Goal: Communication & Community: Answer question/provide support

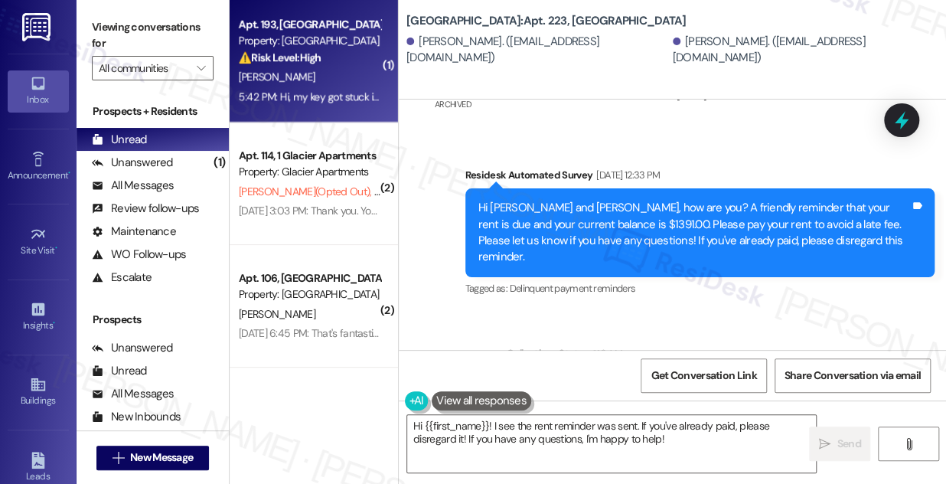
click at [321, 95] on div "5:42 PM: Hi, my key got stuck in my mailbox ([STREET_ADDRESS]) and started to b…" at bounding box center [943, 97] width 1408 height 14
type textarea "Fetching suggested responses. Please feel free to read through the conversation…"
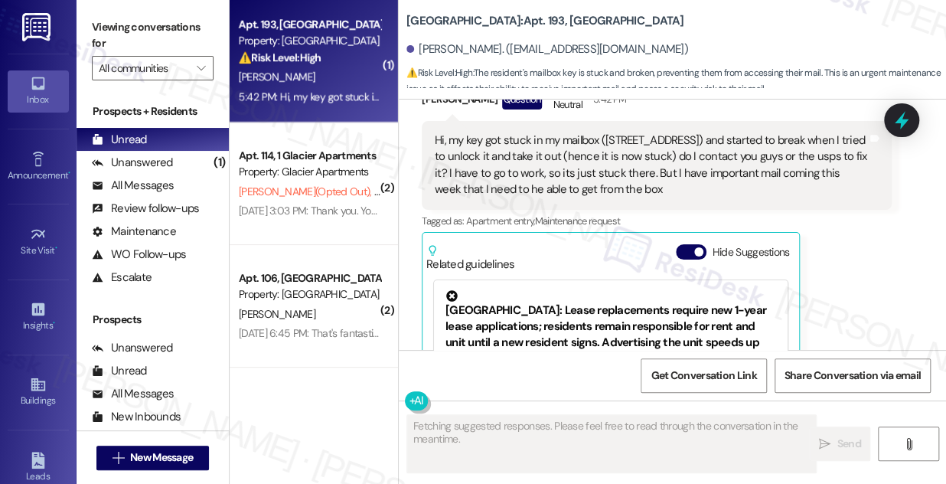
scroll to position [6082, 0]
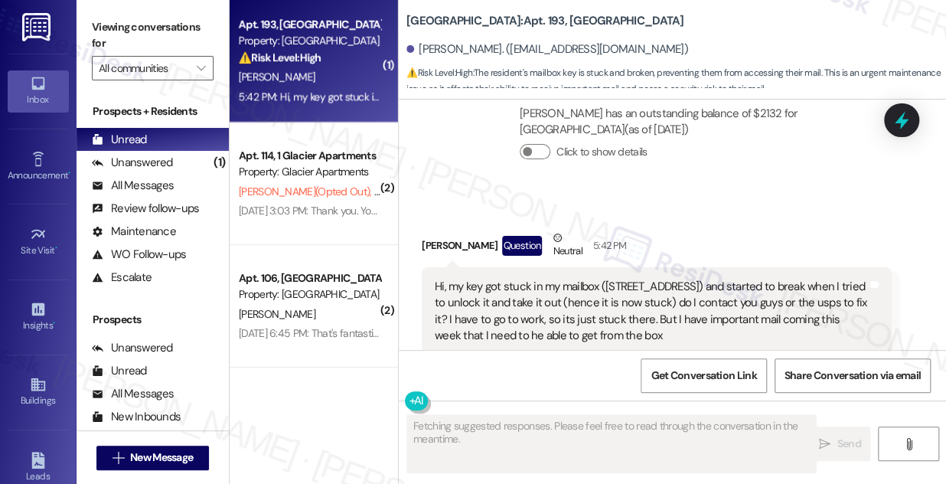
click at [579, 277] on div "Hi, my key got stuck in my mailbox ([STREET_ADDRESS]) and started to break when…" at bounding box center [657, 311] width 470 height 89
click at [579, 278] on div "Hi, my key got stuck in my mailbox ([STREET_ADDRESS]) and started to break when…" at bounding box center [657, 311] width 470 height 89
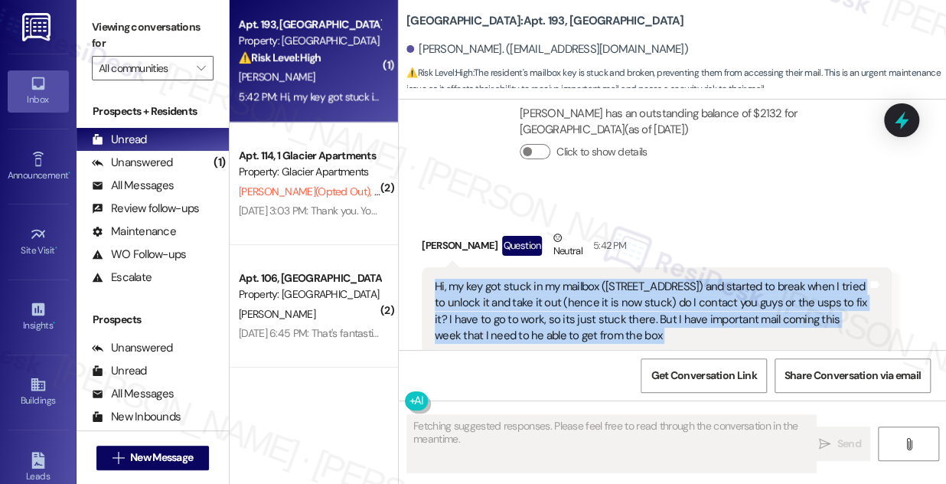
click at [580, 277] on div "Hi, my key got stuck in my mailbox ([STREET_ADDRESS]) and started to break when…" at bounding box center [657, 311] width 470 height 89
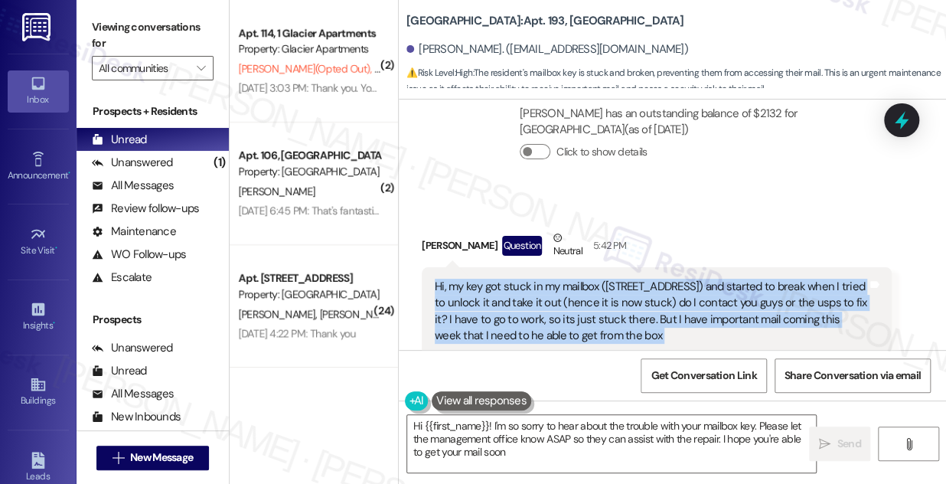
type textarea "Hi {{first_name}}! I'm so sorry to hear about the trouble with your mailbox key…"
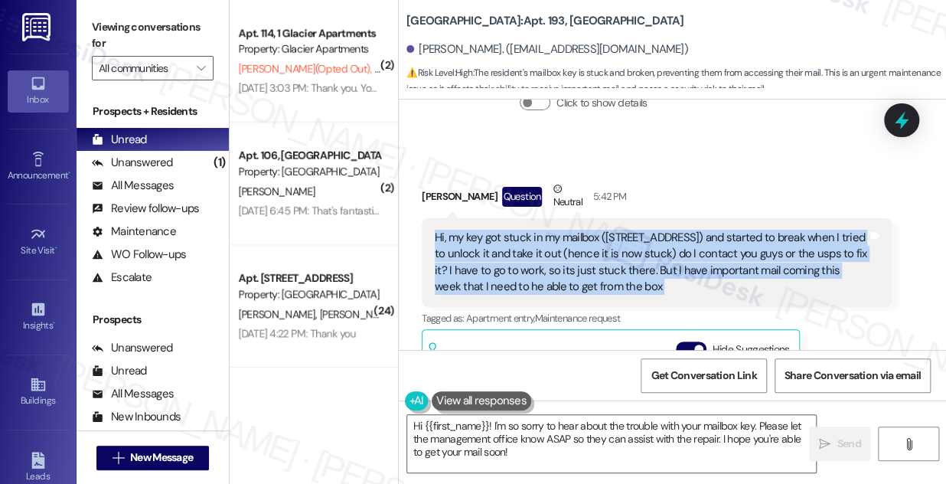
scroll to position [6152, 0]
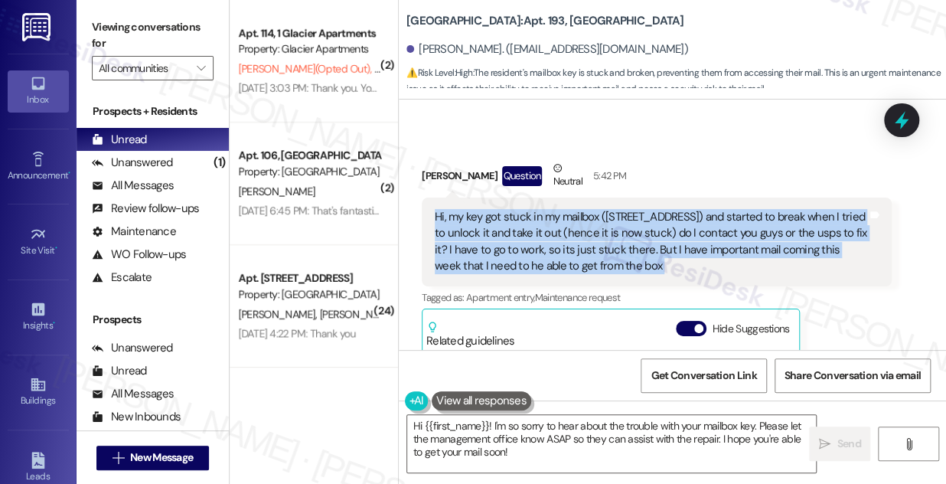
click at [610, 235] on div "Hi, my key got stuck in my mailbox ([STREET_ADDRESS]) and started to break when…" at bounding box center [651, 242] width 432 height 66
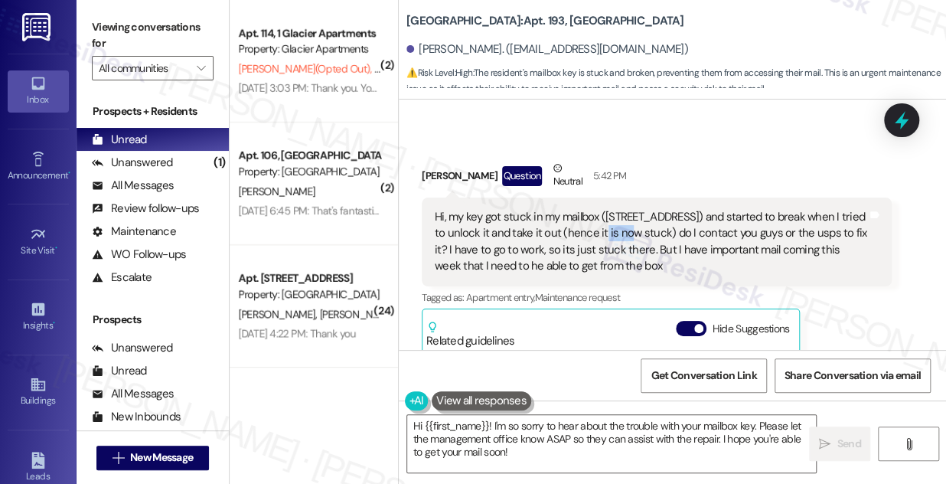
click at [610, 235] on div "Hi, my key got stuck in my mailbox ([STREET_ADDRESS]) and started to break when…" at bounding box center [651, 242] width 432 height 66
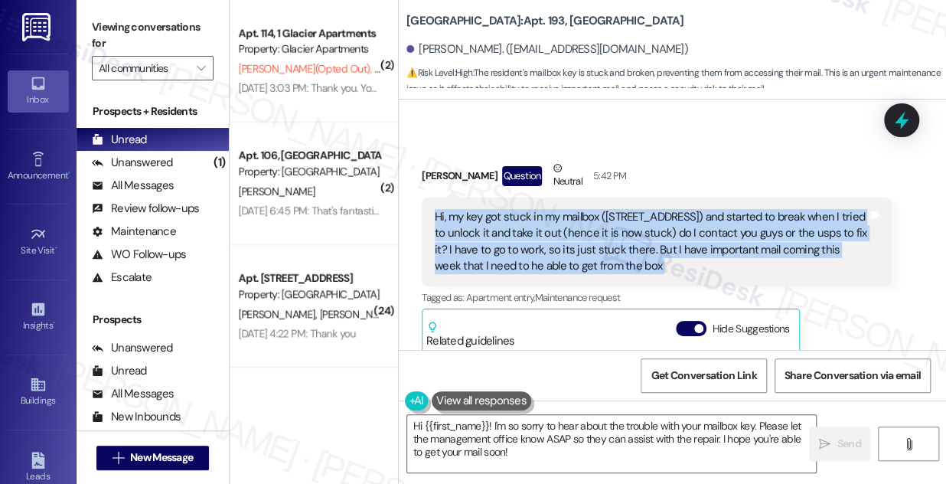
click at [610, 235] on div "Hi, my key got stuck in my mailbox ([STREET_ADDRESS]) and started to break when…" at bounding box center [651, 242] width 432 height 66
click at [524, 253] on div "Hi, my key got stuck in my mailbox ([STREET_ADDRESS]) and started to break when…" at bounding box center [651, 242] width 432 height 66
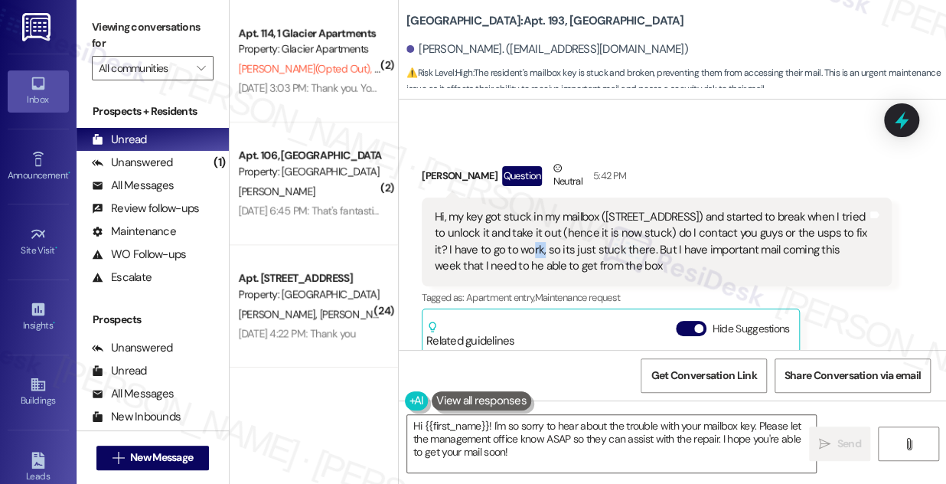
click at [524, 253] on div "Hi, my key got stuck in my mailbox ([STREET_ADDRESS]) and started to break when…" at bounding box center [651, 242] width 432 height 66
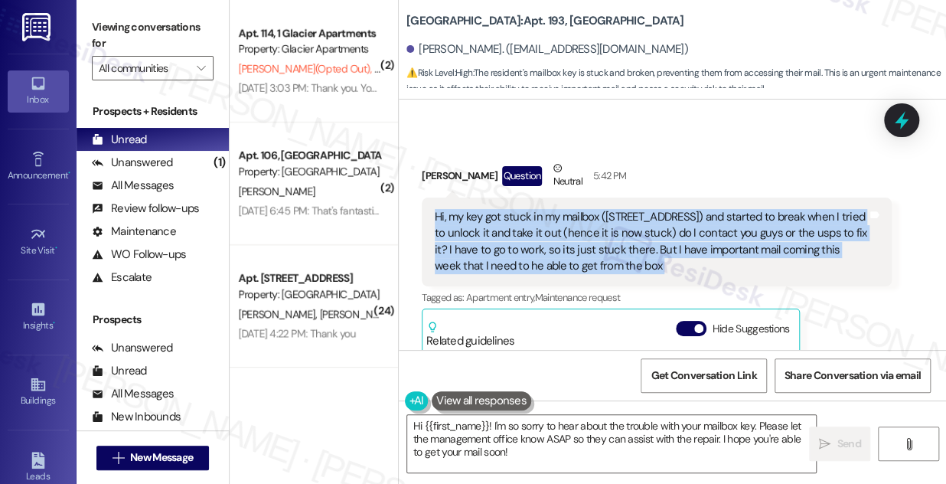
click at [524, 253] on div "Hi, my key got stuck in my mailbox ([STREET_ADDRESS]) and started to break when…" at bounding box center [651, 242] width 432 height 66
click at [551, 236] on div "Hi, my key got stuck in my mailbox ([STREET_ADDRESS]) and started to break when…" at bounding box center [651, 242] width 432 height 66
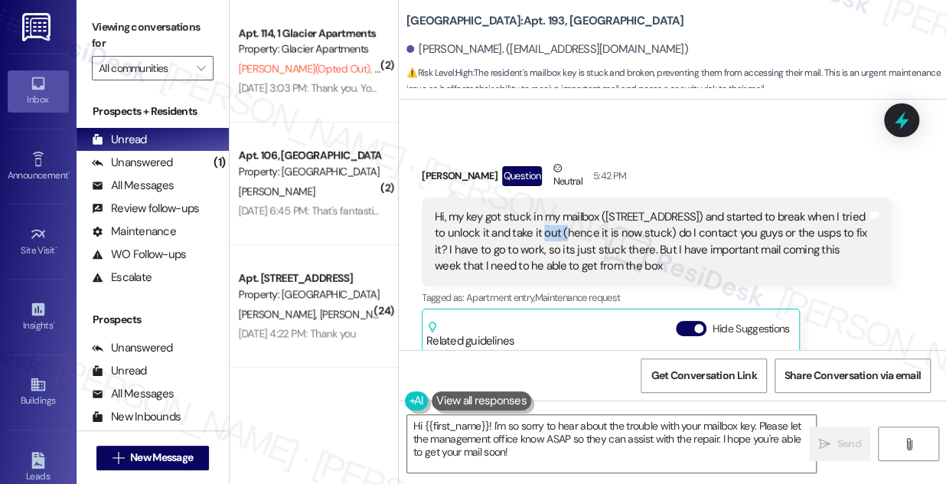
click at [551, 236] on div "Hi, my key got stuck in my mailbox ([STREET_ADDRESS]) and started to break when…" at bounding box center [651, 242] width 432 height 66
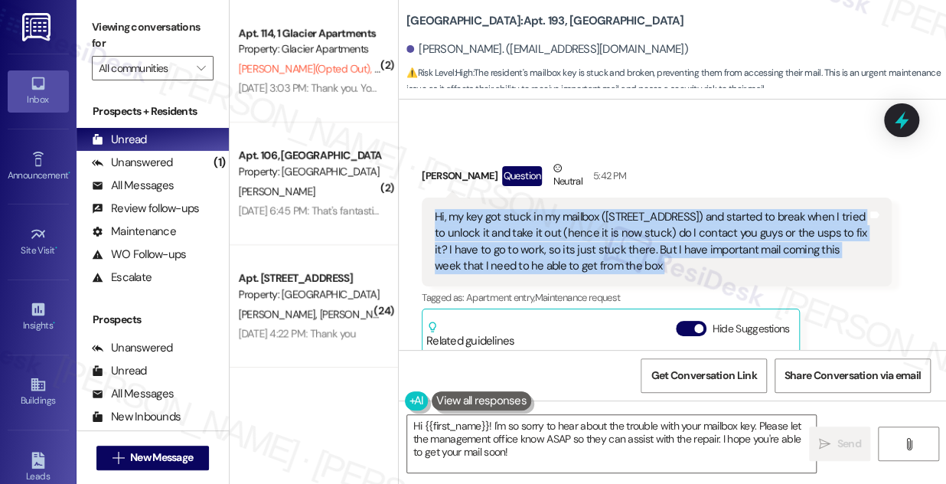
click at [551, 236] on div "Hi, my key got stuck in my mailbox ([STREET_ADDRESS]) and started to break when…" at bounding box center [651, 242] width 432 height 66
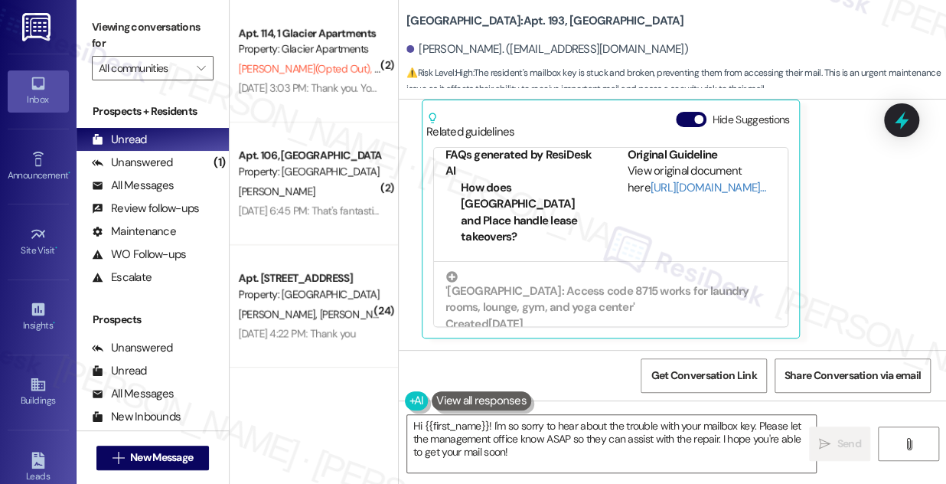
scroll to position [172, 0]
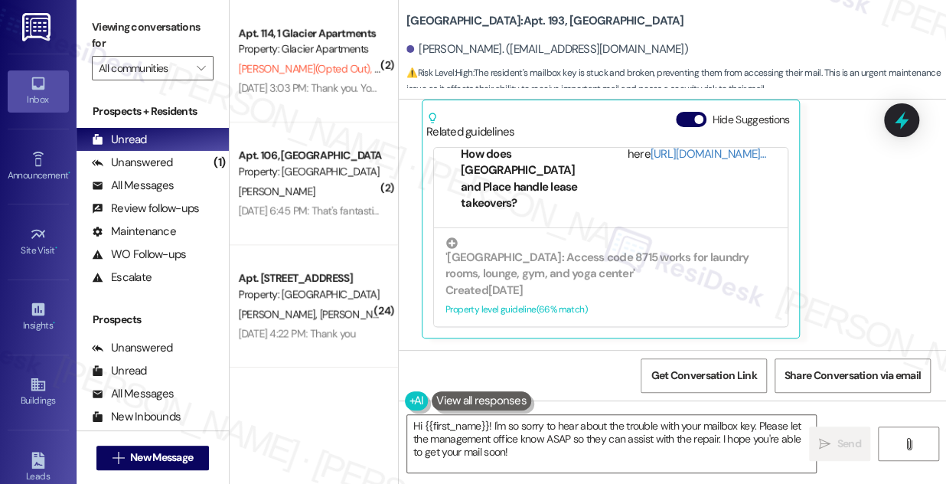
drag, startPoint x: 406, startPoint y: 9, endPoint x: 520, endPoint y: 9, distance: 114.0
click at [520, 13] on b "[GEOGRAPHIC_DATA]: Apt. 193, [GEOGRAPHIC_DATA]" at bounding box center [544, 21] width 277 height 16
copy b "University Park & Place"
click at [132, 24] on label "Viewing conversations for" at bounding box center [153, 35] width 122 height 41
drag, startPoint x: 478, startPoint y: 26, endPoint x: 421, endPoint y: 13, distance: 58.1
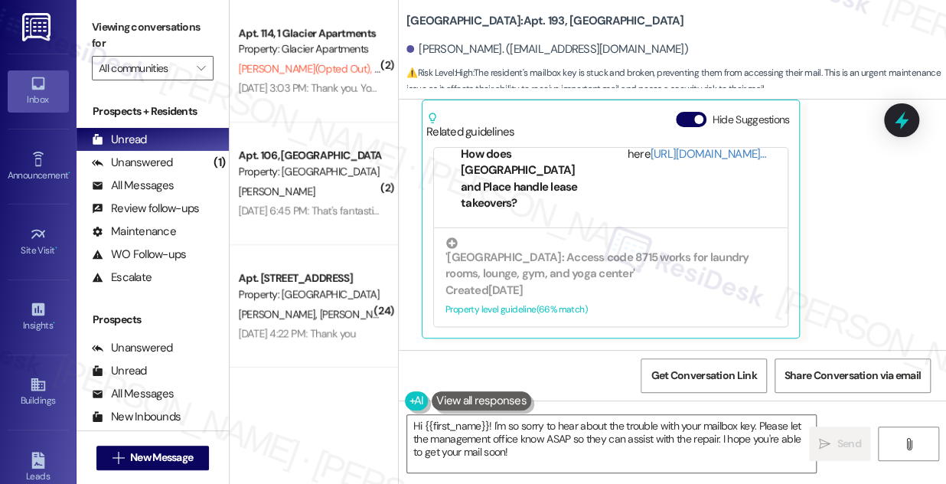
click at [421, 13] on b "[GEOGRAPHIC_DATA]: Apt. 193, [GEOGRAPHIC_DATA]" at bounding box center [544, 21] width 277 height 16
click at [641, 13] on b "[GEOGRAPHIC_DATA]: Apt. 193, [GEOGRAPHIC_DATA]" at bounding box center [544, 21] width 277 height 16
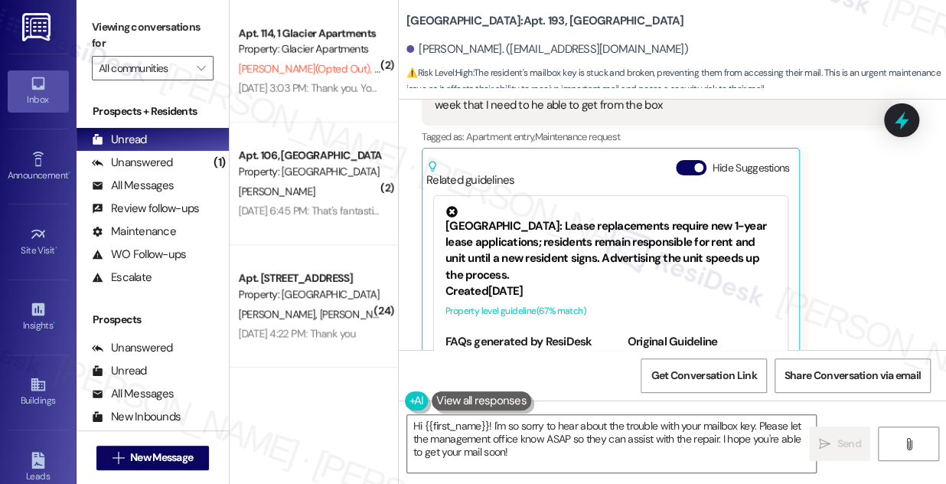
scroll to position [6222, 0]
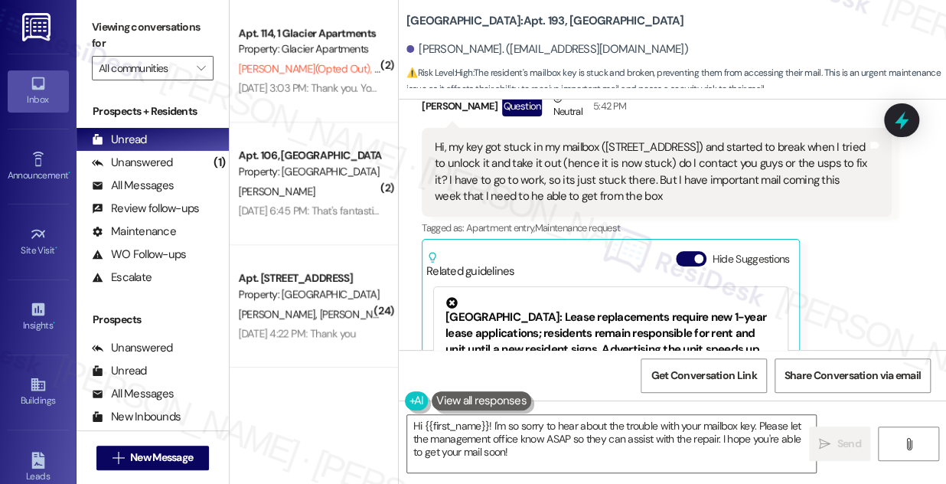
click at [601, 181] on div "Hi, my key got stuck in my mailbox ([STREET_ADDRESS]) and started to break when…" at bounding box center [651, 172] width 432 height 66
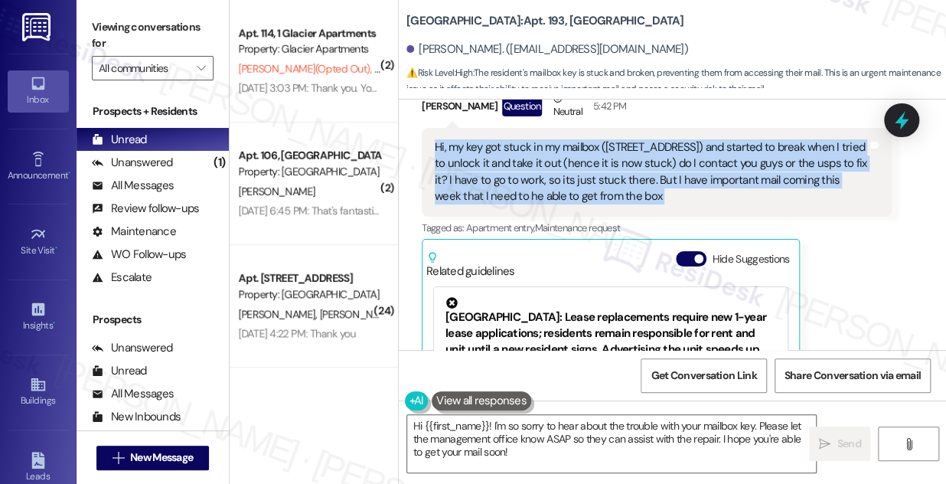
click at [601, 181] on div "Hi, my key got stuck in my mailbox ([STREET_ADDRESS]) and started to break when…" at bounding box center [651, 172] width 432 height 66
click at [606, 161] on div "Hi, my key got stuck in my mailbox ([STREET_ADDRESS]) and started to break when…" at bounding box center [651, 172] width 432 height 66
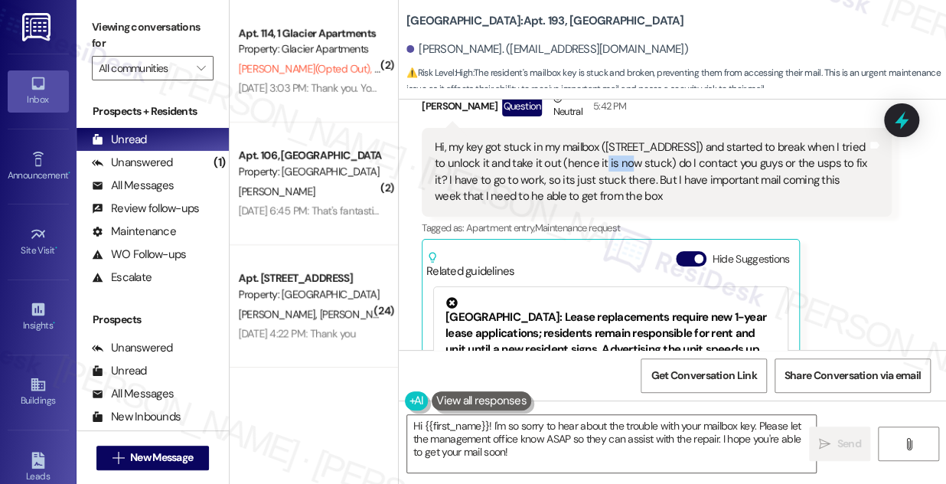
click at [606, 161] on div "Hi, my key got stuck in my mailbox ([STREET_ADDRESS]) and started to break when…" at bounding box center [651, 172] width 432 height 66
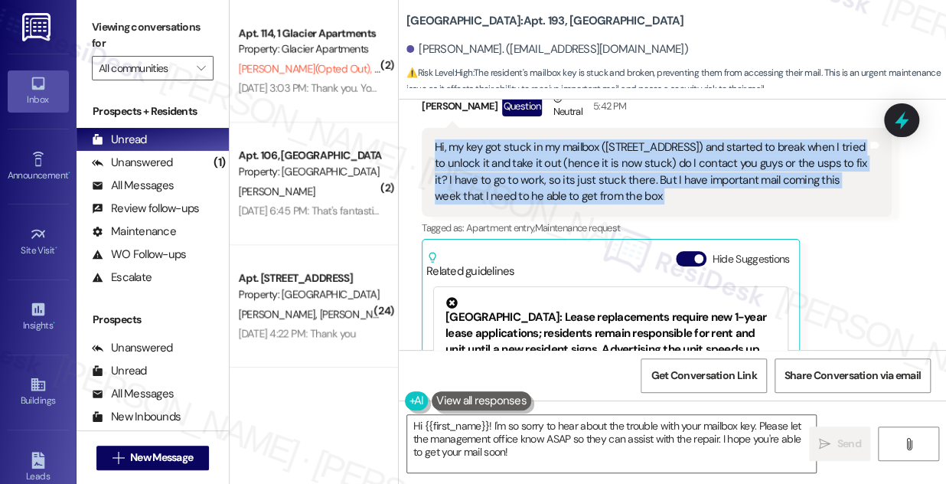
click at [606, 161] on div "Hi, my key got stuck in my mailbox ([STREET_ADDRESS]) and started to break when…" at bounding box center [651, 172] width 432 height 66
click at [572, 174] on div "Hi, my key got stuck in my mailbox ([STREET_ADDRESS]) and started to break when…" at bounding box center [651, 172] width 432 height 66
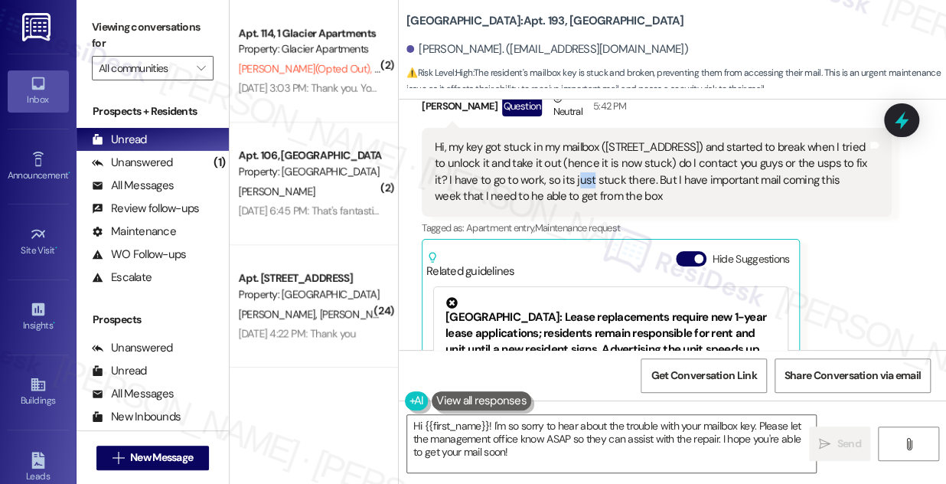
click at [572, 174] on div "Hi, my key got stuck in my mailbox ([STREET_ADDRESS]) and started to break when…" at bounding box center [651, 172] width 432 height 66
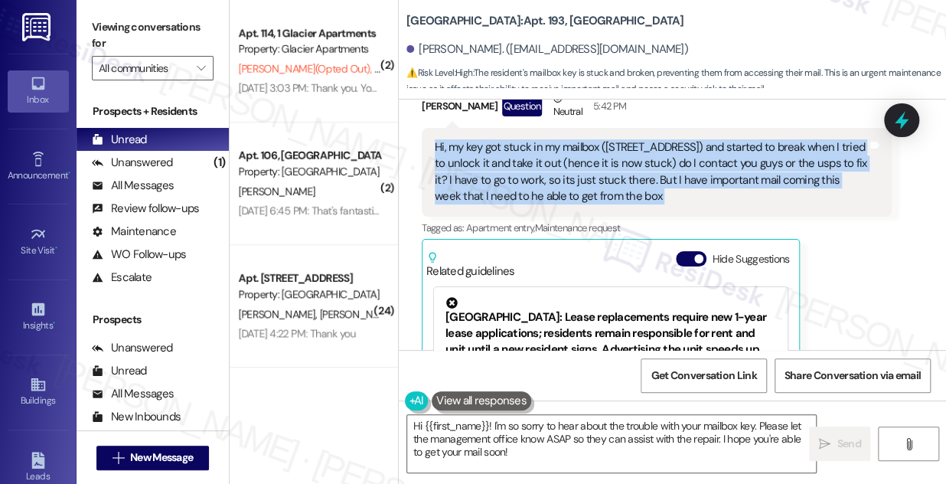
click at [572, 174] on div "Hi, my key got stuck in my mailbox ([STREET_ADDRESS]) and started to break when…" at bounding box center [651, 172] width 432 height 66
click at [628, 178] on div "Hi, my key got stuck in my mailbox ([STREET_ADDRESS]) and started to break when…" at bounding box center [651, 172] width 432 height 66
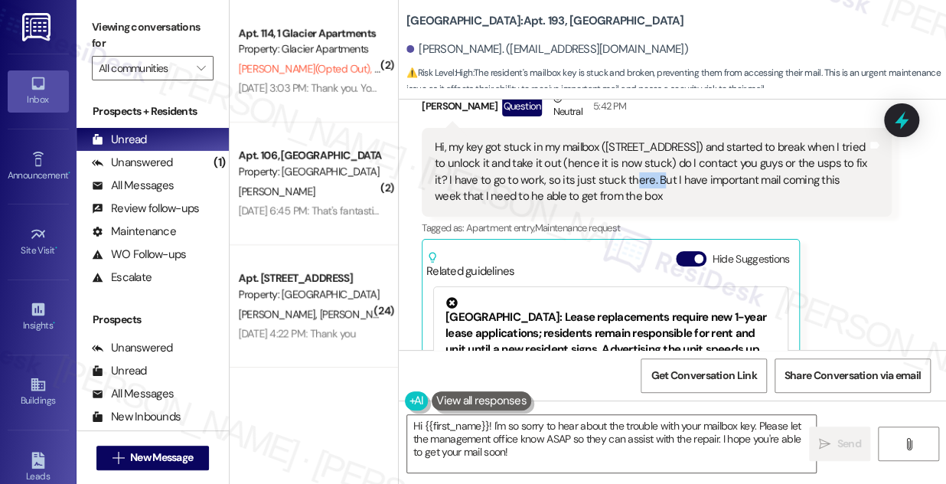
click at [628, 178] on div "Hi, my key got stuck in my mailbox ([STREET_ADDRESS]) and started to break when…" at bounding box center [651, 172] width 432 height 66
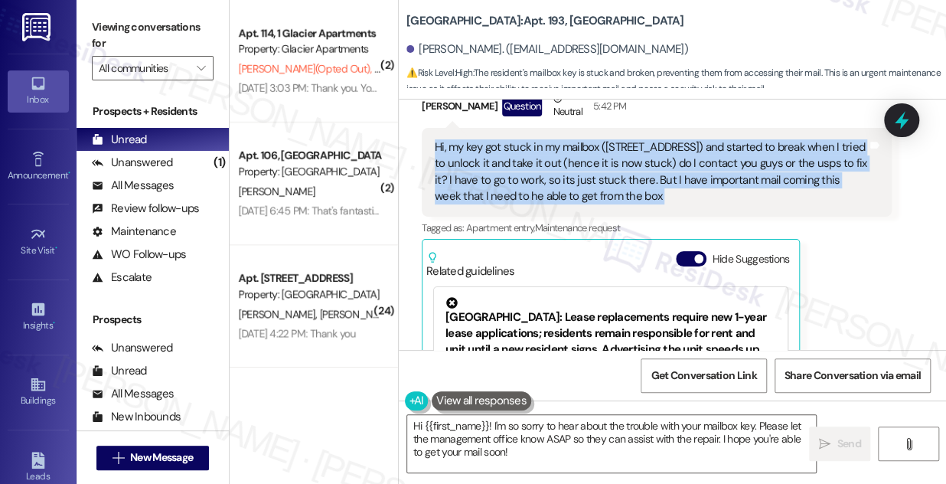
click at [628, 178] on div "Hi, my key got stuck in my mailbox ([STREET_ADDRESS]) and started to break when…" at bounding box center [651, 172] width 432 height 66
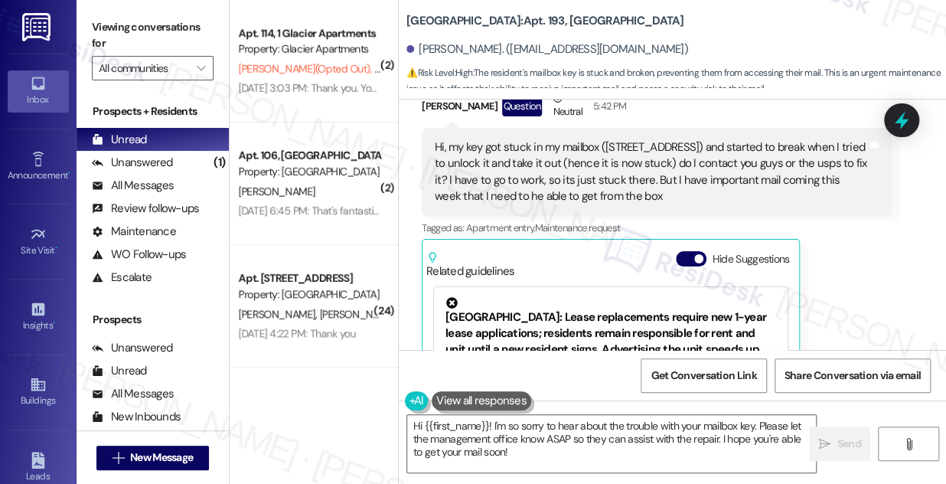
click at [830, 223] on div "Tagged as: Apartment entry , Click to highlight conversations about Apartment e…" at bounding box center [657, 228] width 470 height 22
click at [652, 173] on div "Hi, my key got stuck in my mailbox ([STREET_ADDRESS]) and started to break when…" at bounding box center [651, 172] width 432 height 66
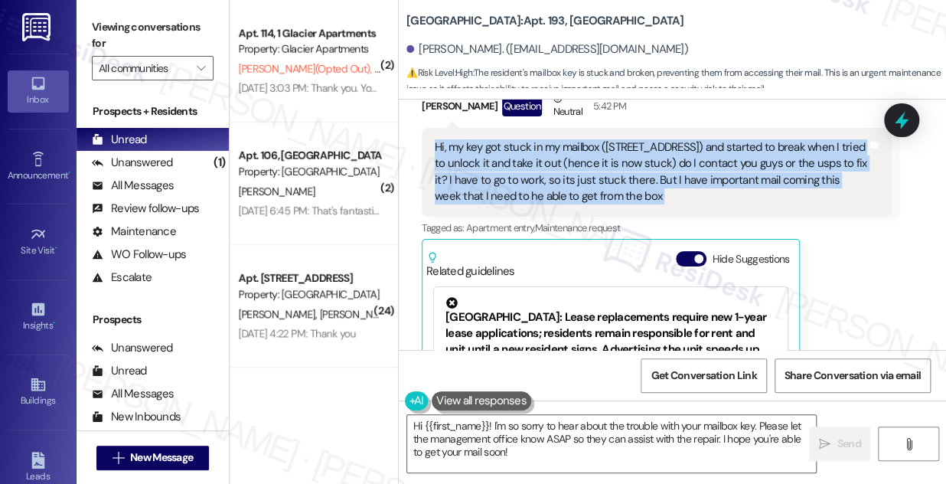
click at [652, 173] on div "Hi, my key got stuck in my mailbox ([STREET_ADDRESS]) and started to break when…" at bounding box center [651, 172] width 432 height 66
copy div "Hi, my key got stuck in my mailbox ([STREET_ADDRESS]) and started to break when…"
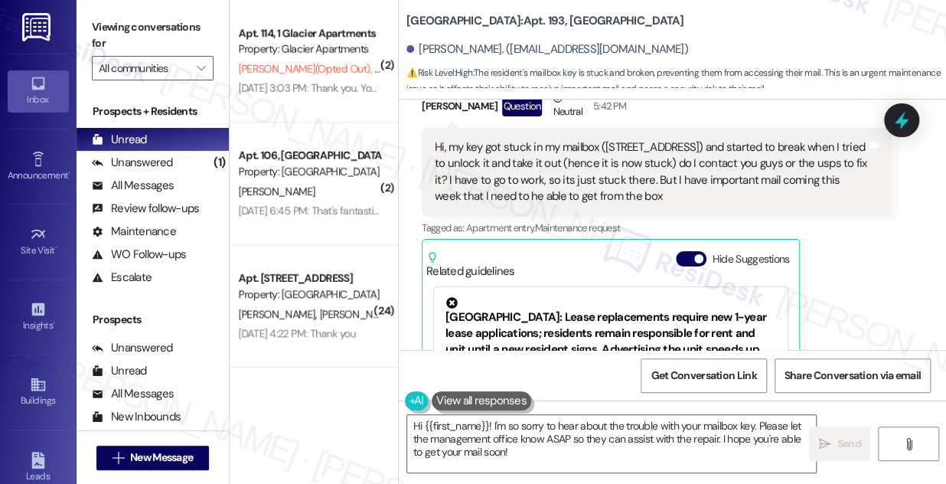
click at [827, 266] on div "Savannah Adams Question Neutral 5:42 PM Hi, my key got stuck in my mailbox (300…" at bounding box center [657, 283] width 470 height 387
drag, startPoint x: 465, startPoint y: 24, endPoint x: 478, endPoint y: 21, distance: 13.4
click at [441, 21] on b "[GEOGRAPHIC_DATA]: Apt. 193, [GEOGRAPHIC_DATA]" at bounding box center [544, 21] width 277 height 16
click at [115, 24] on label "Viewing conversations for" at bounding box center [153, 35] width 122 height 41
click at [549, 13] on b "[GEOGRAPHIC_DATA]: Apt. 193, [GEOGRAPHIC_DATA]" at bounding box center [544, 21] width 277 height 16
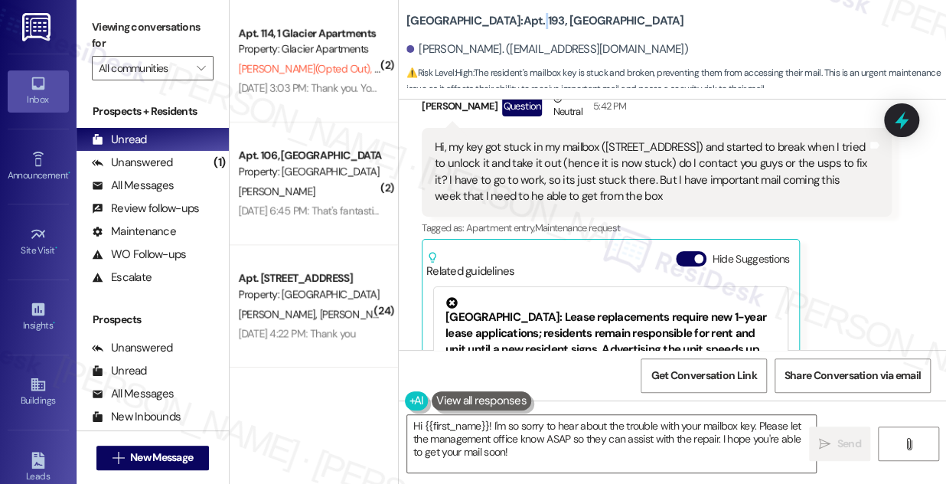
click at [548, 13] on b "[GEOGRAPHIC_DATA]: Apt. 193, [GEOGRAPHIC_DATA]" at bounding box center [544, 21] width 277 height 16
click at [553, 13] on b "[GEOGRAPHIC_DATA]: Apt. 193, [GEOGRAPHIC_DATA]" at bounding box center [544, 21] width 277 height 16
copy b "193"
drag, startPoint x: 131, startPoint y: 38, endPoint x: 163, endPoint y: 30, distance: 33.2
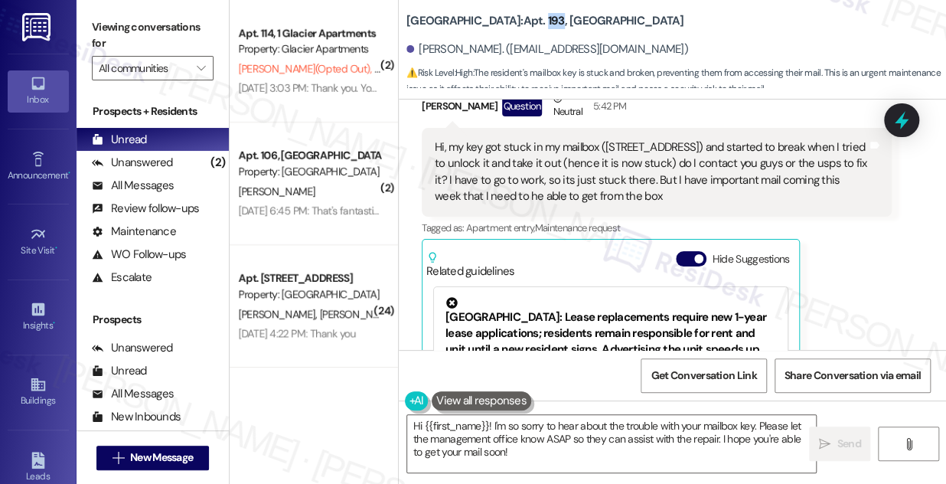
click at [131, 38] on label "Viewing conversations for" at bounding box center [153, 35] width 122 height 41
drag, startPoint x: 549, startPoint y: 23, endPoint x: 572, endPoint y: 8, distance: 28.2
click at [572, 13] on b "[GEOGRAPHIC_DATA]: Apt. 193, [GEOGRAPHIC_DATA]" at bounding box center [544, 21] width 277 height 16
copy b "University Park University Park & Place"
click at [100, 15] on label "Viewing conversations for" at bounding box center [153, 35] width 122 height 41
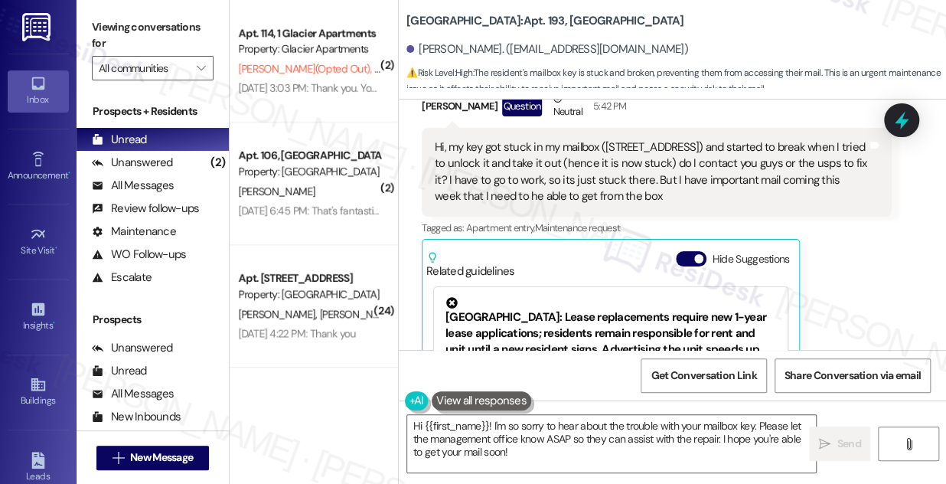
drag, startPoint x: 406, startPoint y: 13, endPoint x: 521, endPoint y: 12, distance: 115.6
click at [521, 13] on b "[GEOGRAPHIC_DATA]: Apt. 193, [GEOGRAPHIC_DATA]" at bounding box center [544, 21] width 277 height 16
copy b "University Park & Place"
click at [104, 23] on label "Viewing conversations for" at bounding box center [153, 35] width 122 height 41
drag, startPoint x: 478, startPoint y: 32, endPoint x: 571, endPoint y: 11, distance: 95.6
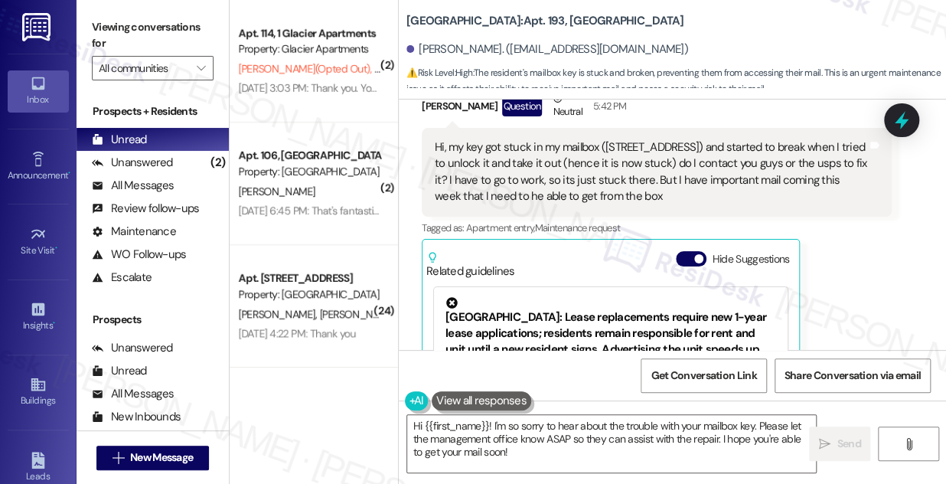
click at [571, 13] on b "[GEOGRAPHIC_DATA]: Apt. 193, [GEOGRAPHIC_DATA]" at bounding box center [544, 21] width 277 height 16
copy b "University Park University Park & Place"
click at [130, 20] on label "Viewing conversations for" at bounding box center [153, 35] width 122 height 41
drag, startPoint x: 105, startPoint y: 28, endPoint x: 161, endPoint y: 41, distance: 58.3
click at [105, 28] on label "Viewing conversations for" at bounding box center [153, 35] width 122 height 41
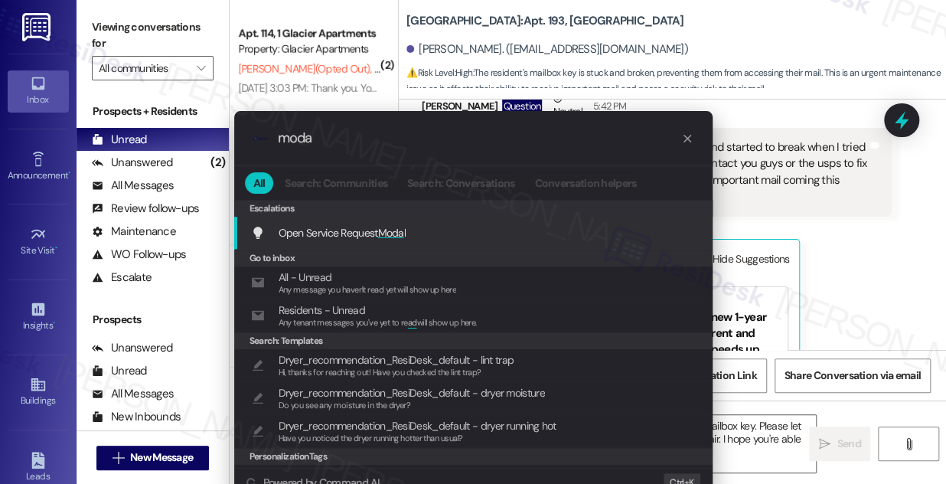
click at [392, 231] on span "Moda" at bounding box center [391, 233] width 26 height 14
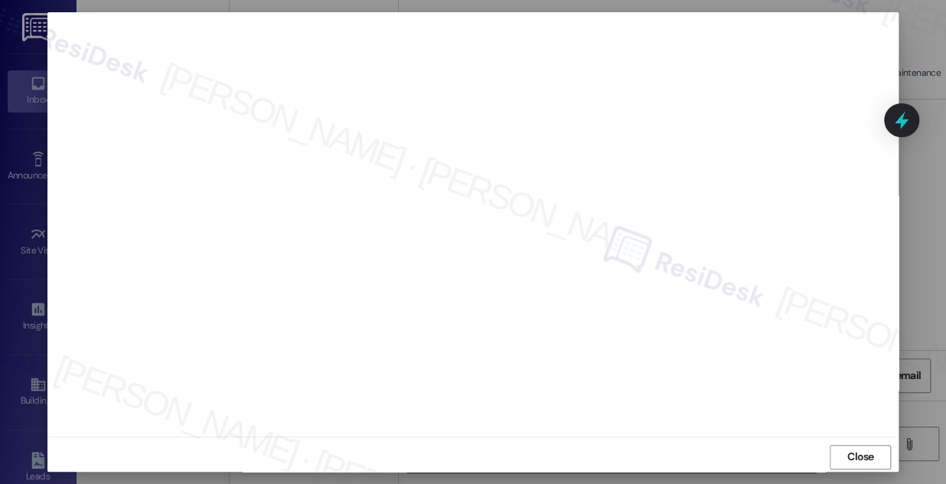
scroll to position [16, 0]
click at [855, 442] on span "Close" at bounding box center [860, 452] width 33 height 23
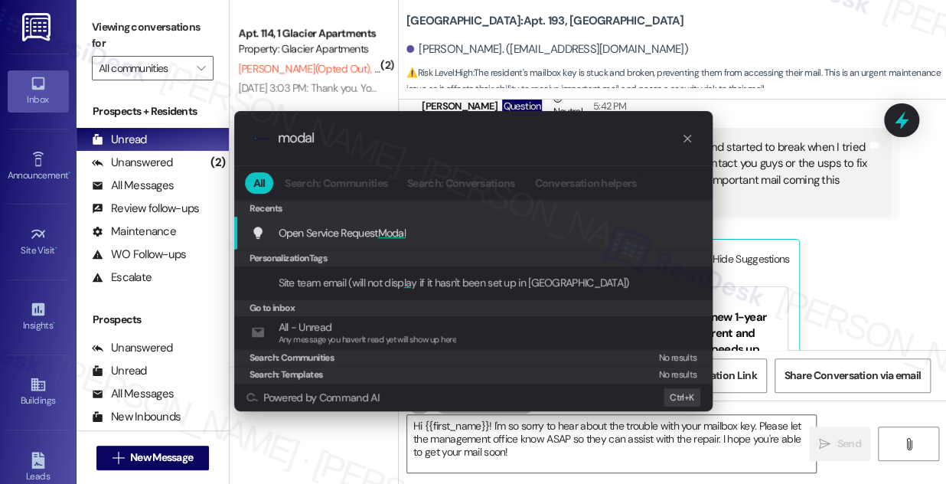
type input "modal"
click at [397, 232] on span "Modal" at bounding box center [392, 233] width 28 height 14
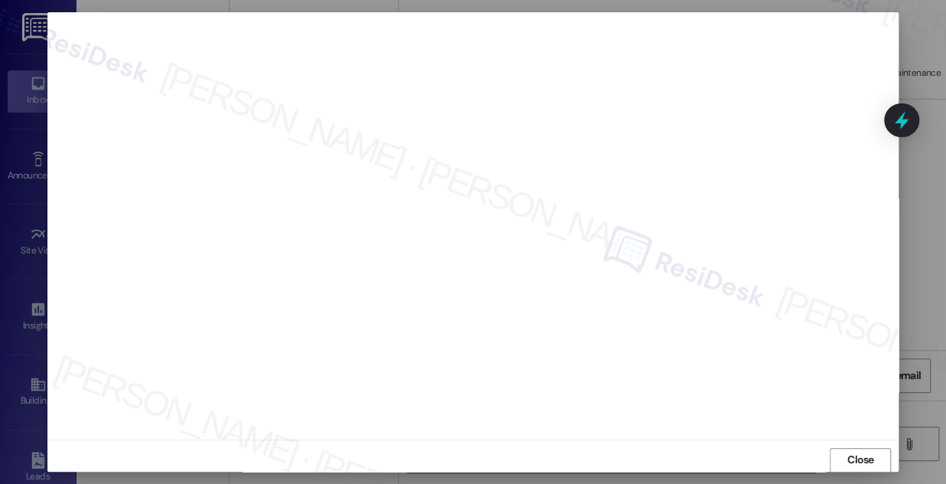
scroll to position [0, 0]
click at [849, 460] on span "Close" at bounding box center [860, 468] width 27 height 16
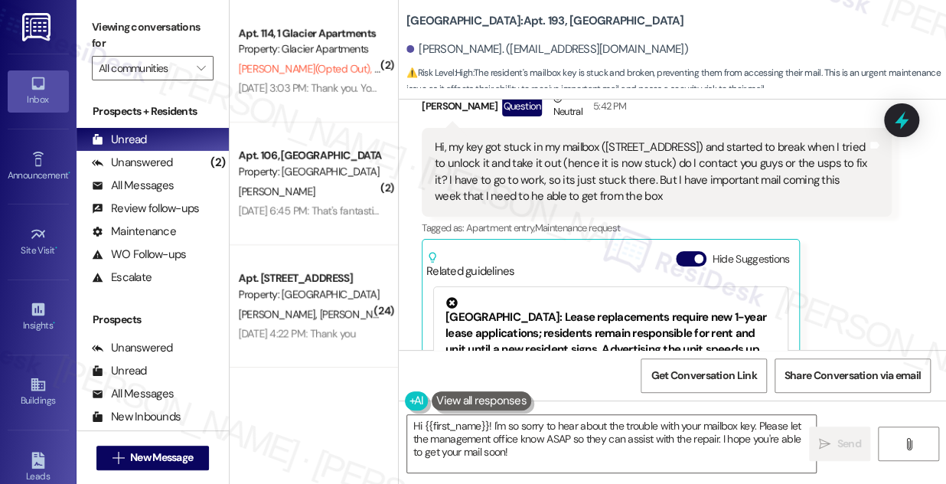
click at [566, 162] on div "Hi, my key got stuck in my mailbox ([STREET_ADDRESS]) and started to break when…" at bounding box center [651, 172] width 432 height 66
click at [565, 162] on div "Hi, my key got stuck in my mailbox ([STREET_ADDRESS]) and started to break when…" at bounding box center [651, 172] width 432 height 66
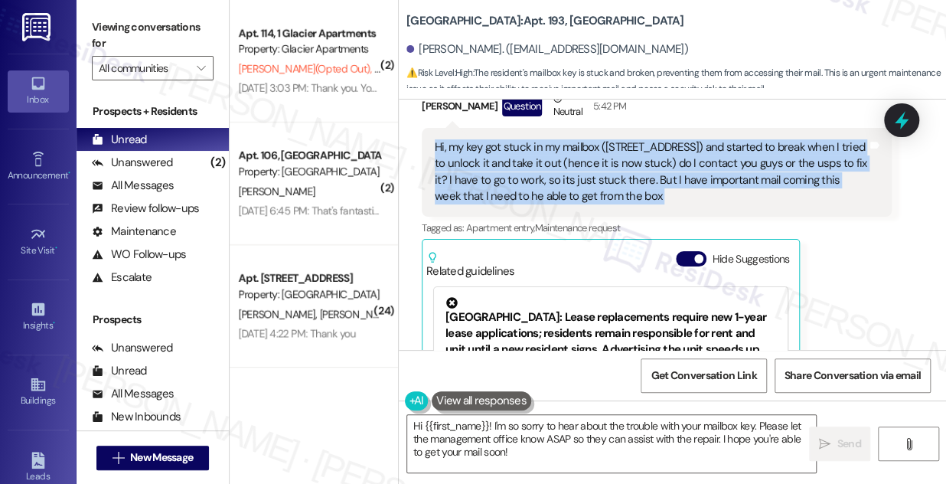
click at [565, 162] on div "Hi, my key got stuck in my mailbox ([STREET_ADDRESS]) and started to break when…" at bounding box center [651, 172] width 432 height 66
copy div "Hi, my key got stuck in my mailbox ([STREET_ADDRESS]) and started to break when…"
click at [543, 431] on textarea "Hi {{first_name}}! I'm so sorry to hear about the trouble with your mailbox key…" at bounding box center [611, 443] width 409 height 57
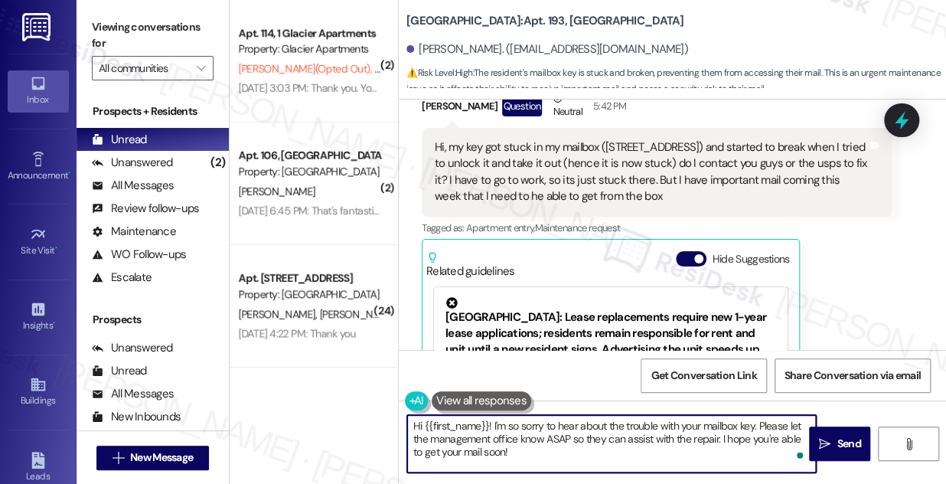
click at [439, 52] on div "[PERSON_NAME]. ([EMAIL_ADDRESS][DOMAIN_NAME])" at bounding box center [547, 49] width 282 height 16
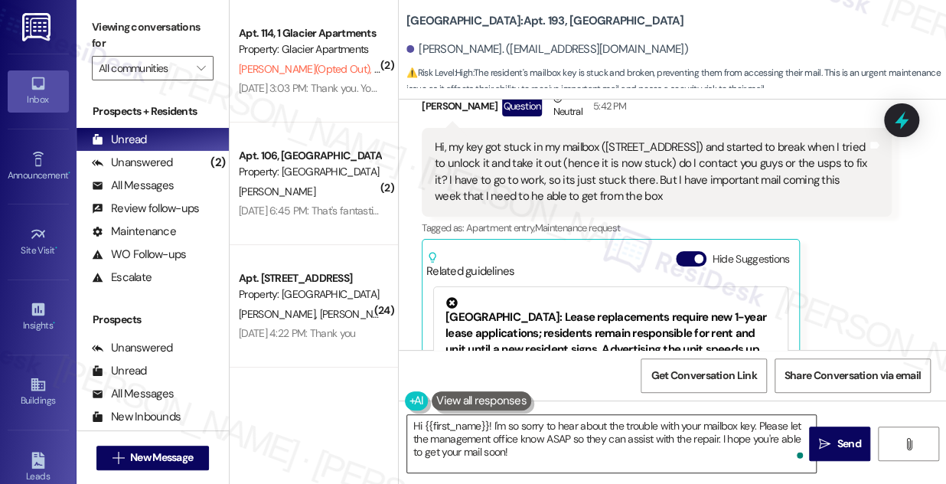
click at [514, 425] on textarea "Hi {{first_name}}! I'm so sorry to hear about the trouble with your mailbox key…" at bounding box center [611, 443] width 409 height 57
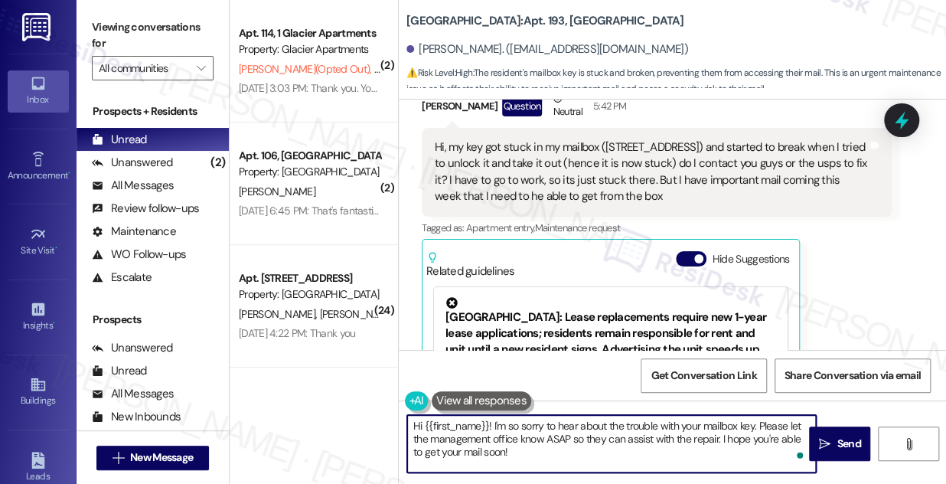
click at [514, 425] on textarea "Hi {{first_name}}! I'm so sorry to hear about the trouble with your mailbox key…" at bounding box center [611, 443] width 409 height 57
drag, startPoint x: 690, startPoint y: 423, endPoint x: 574, endPoint y: 419, distance: 115.6
click at [558, 421] on textarea "Hi {{first_name}}! I'm sorry to hear about the trouble with your mailbox key. P…" at bounding box center [611, 443] width 409 height 57
click at [628, 422] on textarea "Hi {{first_name}}! I'm sorry to hear about the trouble with your mailbox key. P…" at bounding box center [611, 443] width 409 height 57
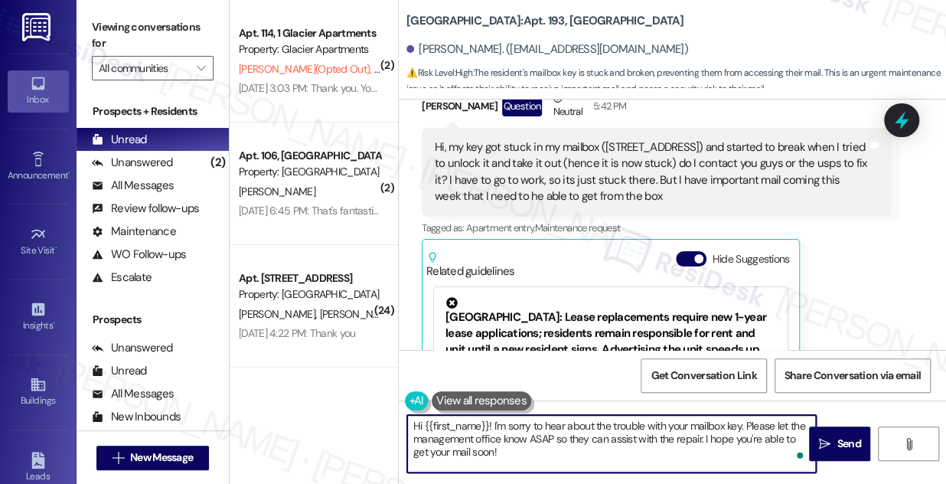
click at [628, 422] on textarea "Hi {{first_name}}! I'm sorry to hear about the trouble with your mailbox key. P…" at bounding box center [611, 443] width 409 height 57
click at [549, 437] on textarea "Hi {{first_name}}! I'm sorry to hear about the trouble with your mailbox key. P…" at bounding box center [611, 443] width 409 height 57
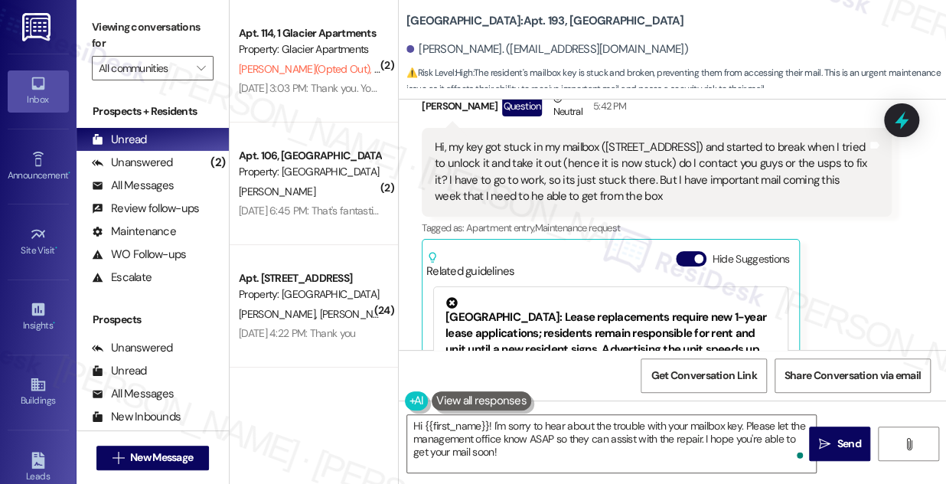
drag, startPoint x: 404, startPoint y: 14, endPoint x: 520, endPoint y: 12, distance: 116.3
click at [520, 12] on div "University Park & Place: Apt. 193, University Park University Park & Place Sava…" at bounding box center [672, 46] width 547 height 84
copy b "University Park & Place"
click at [136, 14] on div "Viewing conversations for All communities " at bounding box center [153, 48] width 152 height 96
drag, startPoint x: 469, startPoint y: 28, endPoint x: 573, endPoint y: 9, distance: 105.7
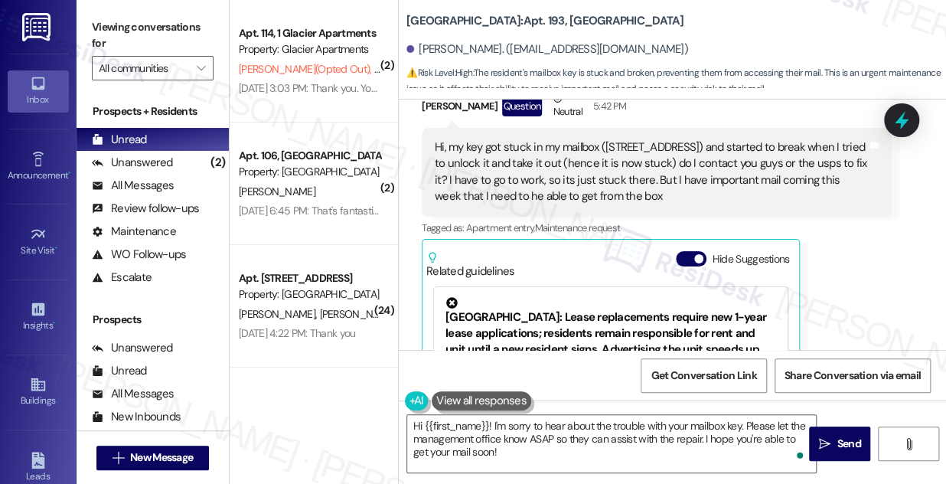
click at [573, 13] on b "[GEOGRAPHIC_DATA]: Apt. 193, [GEOGRAPHIC_DATA]" at bounding box center [544, 21] width 277 height 16
click at [485, 18] on b "[GEOGRAPHIC_DATA]: Apt. 193, [GEOGRAPHIC_DATA]" at bounding box center [544, 21] width 277 height 16
drag, startPoint x: 404, startPoint y: 9, endPoint x: 520, endPoint y: 12, distance: 116.4
click at [520, 12] on div "University Park & Place: Apt. 193, University Park University Park & Place Sava…" at bounding box center [672, 46] width 547 height 84
copy b "University Park & Place"
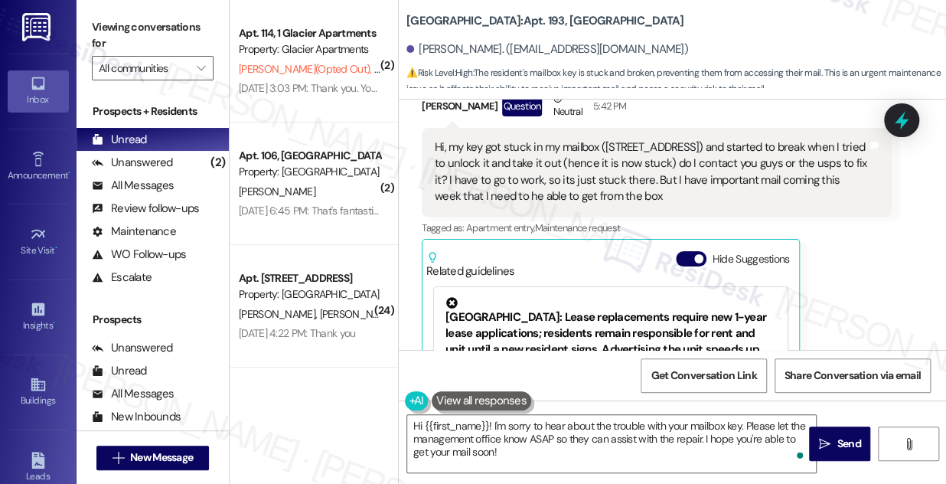
click at [128, 32] on label "Viewing conversations for" at bounding box center [153, 35] width 122 height 41
click at [569, 152] on div "Hi, my key got stuck in my mailbox ([STREET_ADDRESS]) and started to break when…" at bounding box center [651, 172] width 432 height 66
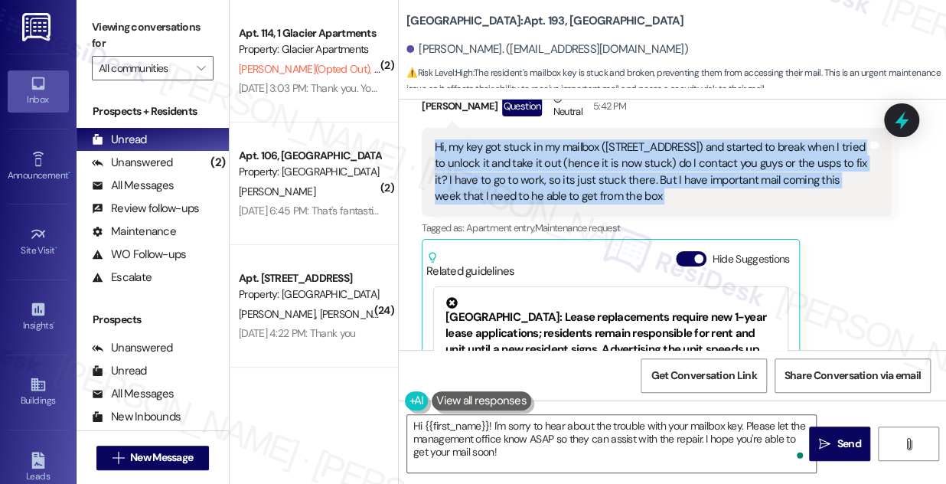
click at [569, 152] on div "Hi, my key got stuck in my mailbox ([STREET_ADDRESS]) and started to break when…" at bounding box center [651, 172] width 432 height 66
click at [555, 179] on div "Hi, my key got stuck in my mailbox ([STREET_ADDRESS]) and started to break when…" at bounding box center [651, 172] width 432 height 66
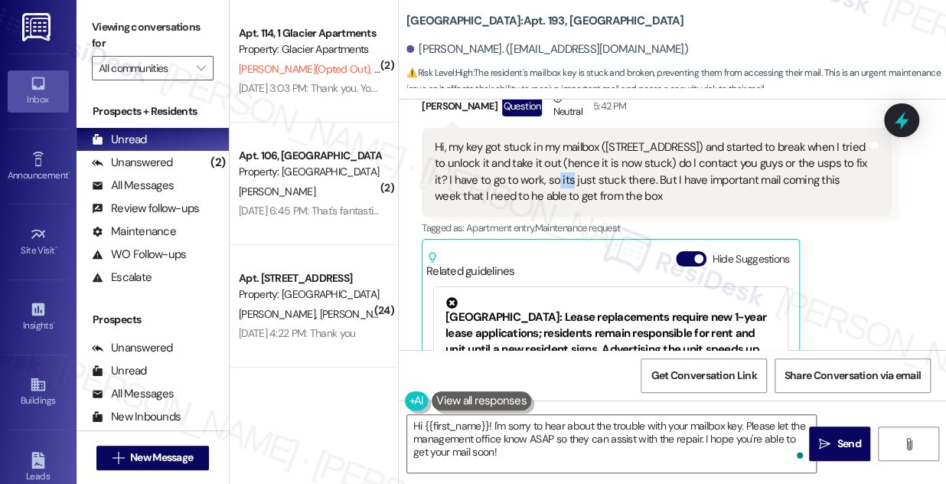
click at [555, 179] on div "Hi, my key got stuck in my mailbox ([STREET_ADDRESS]) and started to break when…" at bounding box center [651, 172] width 432 height 66
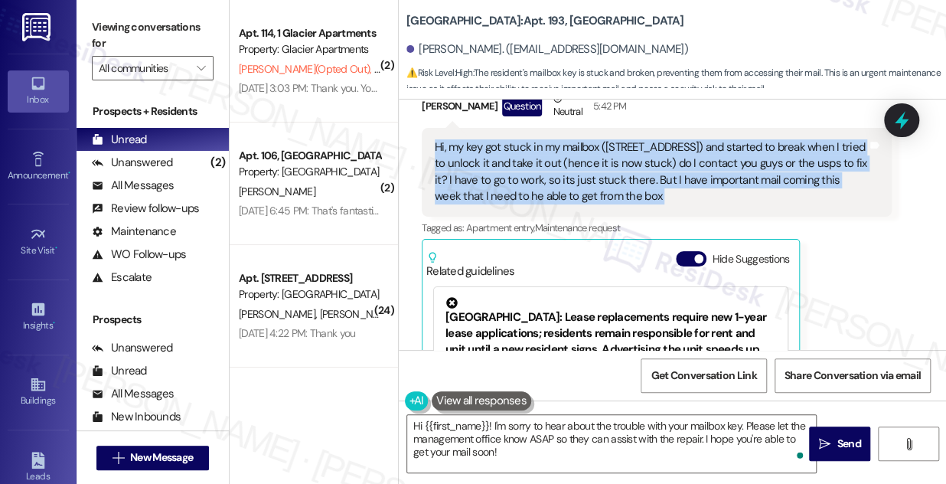
click at [555, 179] on div "Hi, my key got stuck in my mailbox ([STREET_ADDRESS]) and started to break when…" at bounding box center [651, 172] width 432 height 66
click at [504, 158] on div "Hi, my key got stuck in my mailbox ([STREET_ADDRESS]) and started to break when…" at bounding box center [651, 172] width 432 height 66
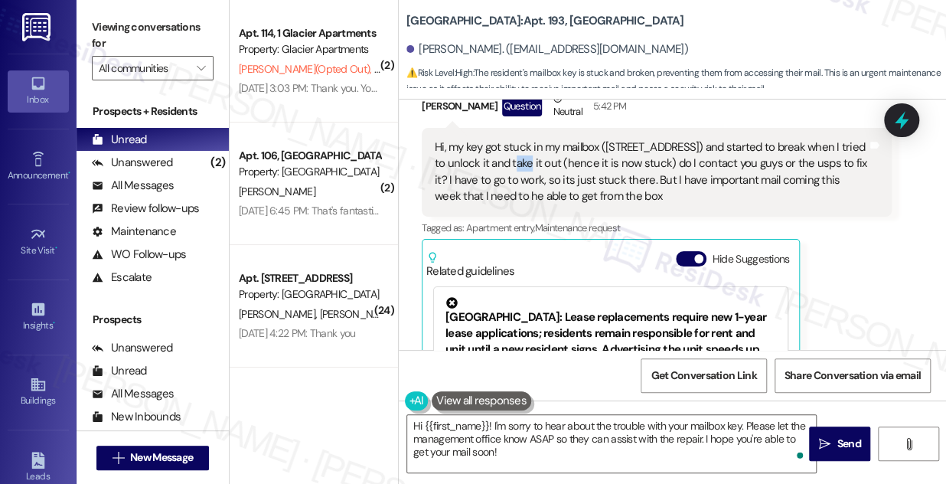
click at [504, 158] on div "Hi, my key got stuck in my mailbox ([STREET_ADDRESS]) and started to break when…" at bounding box center [651, 172] width 432 height 66
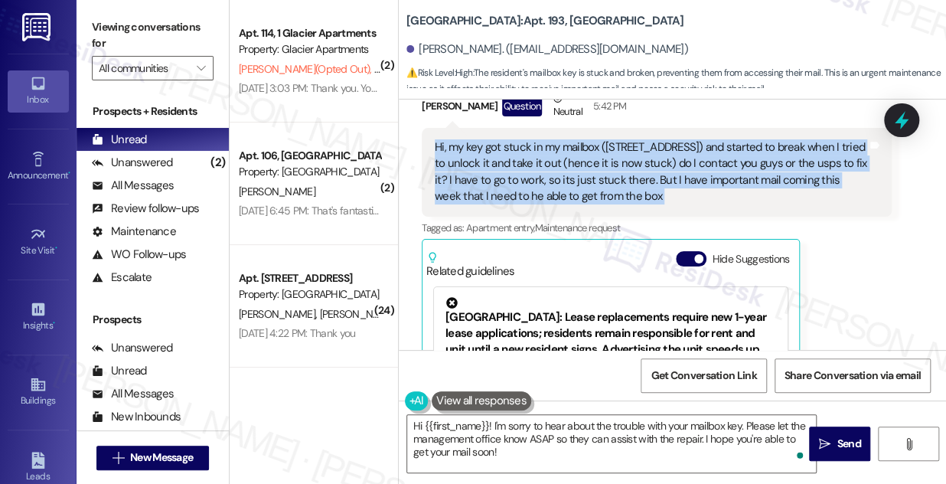
click at [504, 158] on div "Hi, my key got stuck in my mailbox ([STREET_ADDRESS]) and started to break when…" at bounding box center [651, 172] width 432 height 66
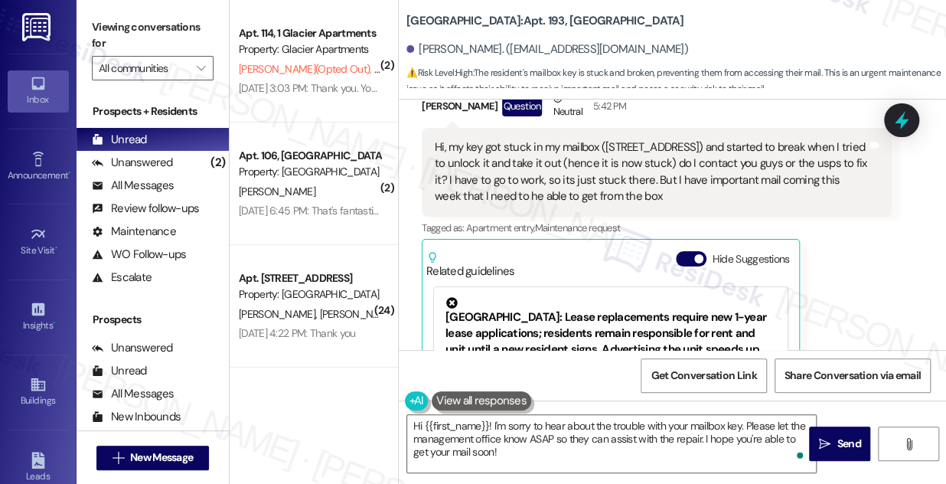
click at [136, 20] on label "Viewing conversations for" at bounding box center [153, 35] width 122 height 41
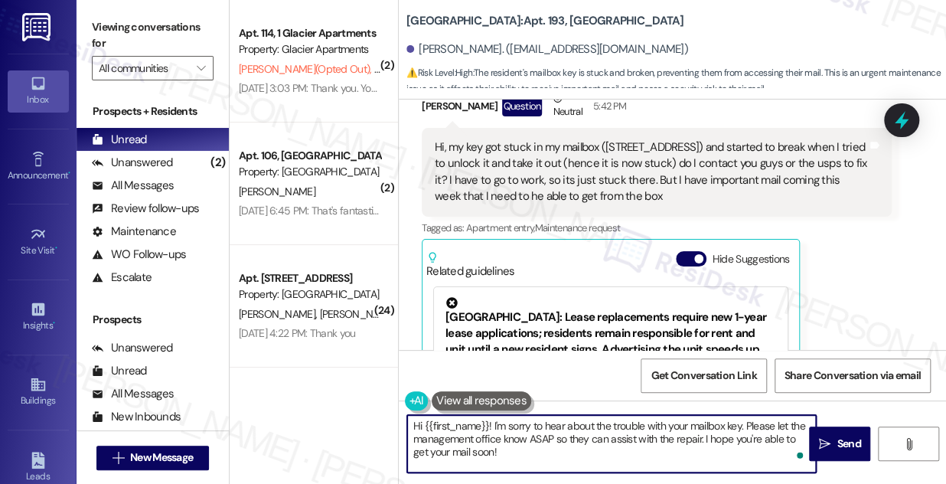
click at [525, 439] on textarea "Hi {{first_name}}! I'm sorry to hear about the trouble with your mailbox key. P…" at bounding box center [611, 443] width 409 height 57
click at [592, 438] on textarea "Hi {{first_name}}! I'm sorry to hear about the trouble with your mailbox key. P…" at bounding box center [611, 443] width 409 height 57
click at [540, 437] on textarea "Hi {{first_name}}! I'm sorry to hear about the trouble with your mailbox key. P…" at bounding box center [611, 443] width 409 height 57
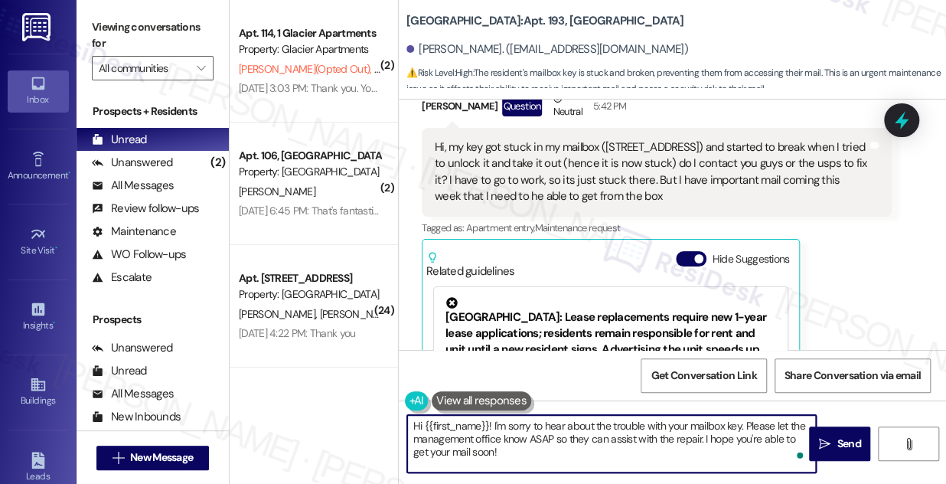
click at [540, 437] on textarea "Hi {{first_name}}! I'm sorry to hear about the trouble with your mailbox key. P…" at bounding box center [611, 443] width 409 height 57
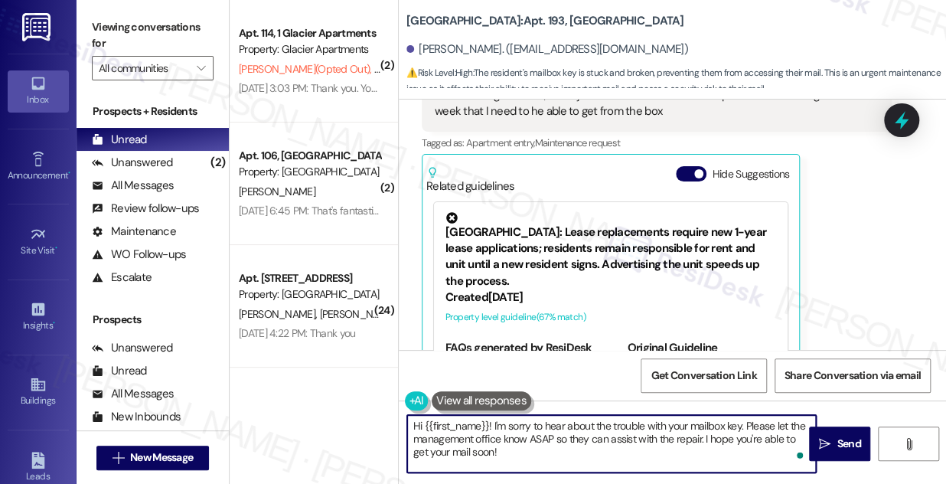
scroll to position [6362, 0]
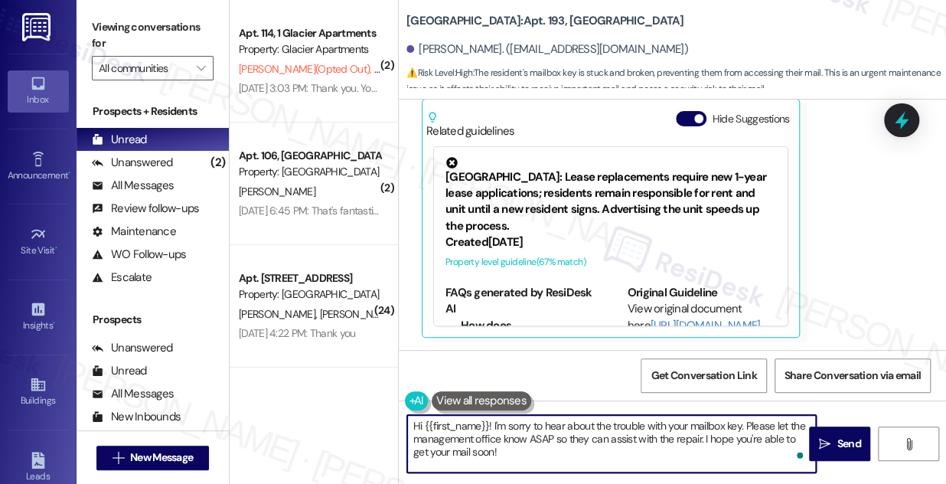
click at [551, 461] on textarea "Hi {{first_name}}! I'm sorry to hear about the trouble with your mailbox key. P…" at bounding box center [611, 443] width 409 height 57
drag, startPoint x: 554, startPoint y: 436, endPoint x: 533, endPoint y: 435, distance: 21.5
click at [533, 435] on textarea "Hi {{first_name}}! I'm sorry to hear about the trouble with your mailbox key. P…" at bounding box center [611, 443] width 409 height 57
click at [631, 448] on textarea "Hi {{first_name}}! I'm sorry to hear about the trouble with your mailbox key. P…" at bounding box center [611, 443] width 409 height 57
drag, startPoint x: 606, startPoint y: 455, endPoint x: 655, endPoint y: 428, distance: 55.8
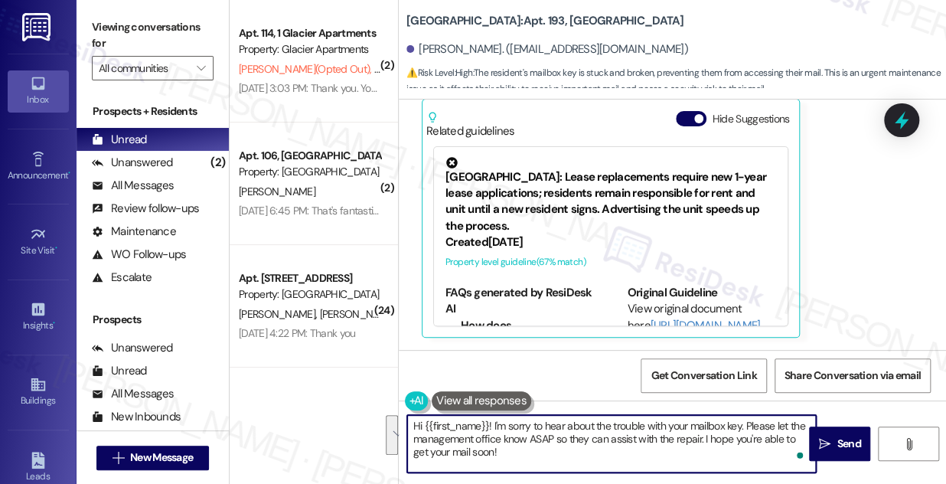
click at [655, 428] on textarea "Hi {{first_name}}! I'm sorry to hear about the trouble with your mailbox key. P…" at bounding box center [611, 443] width 409 height 57
click at [652, 442] on textarea "Hi {{first_name}}! I'm sorry to hear about the trouble with your mailbox key. P…" at bounding box center [611, 443] width 409 height 57
drag, startPoint x: 701, startPoint y: 441, endPoint x: 747, endPoint y: 417, distance: 51.7
click at [747, 417] on textarea "Hi {{first_name}}! I'm sorry to hear about the trouble with your mailbox key. P…" at bounding box center [611, 443] width 409 height 57
drag, startPoint x: 748, startPoint y: 441, endPoint x: 553, endPoint y: 439, distance: 195.2
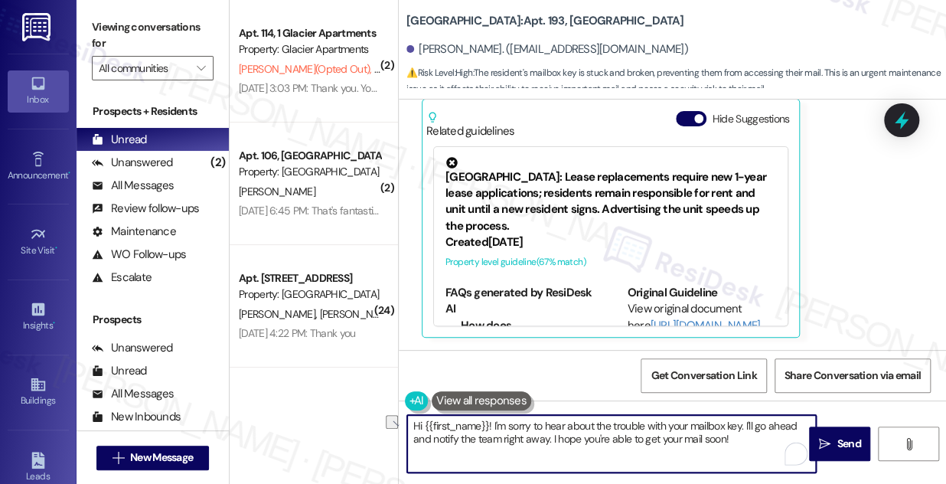
click at [553, 439] on textarea "Hi {{first_name}}! I'm sorry to hear about the trouble with your mailbox key. I…" at bounding box center [611, 443] width 409 height 57
click at [583, 435] on textarea "Hi {{first_name}}! I'm sorry to hear about the trouble with your mailbox key. I…" at bounding box center [611, 443] width 409 height 57
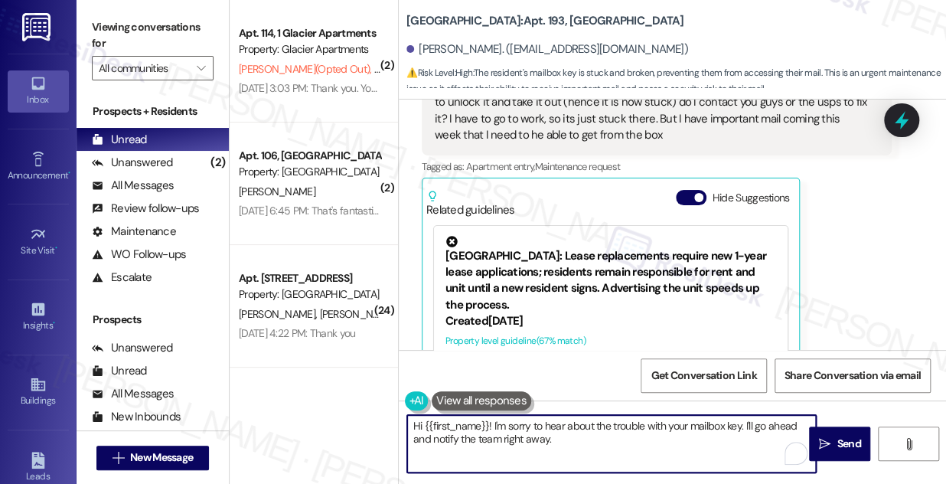
scroll to position [6222, 0]
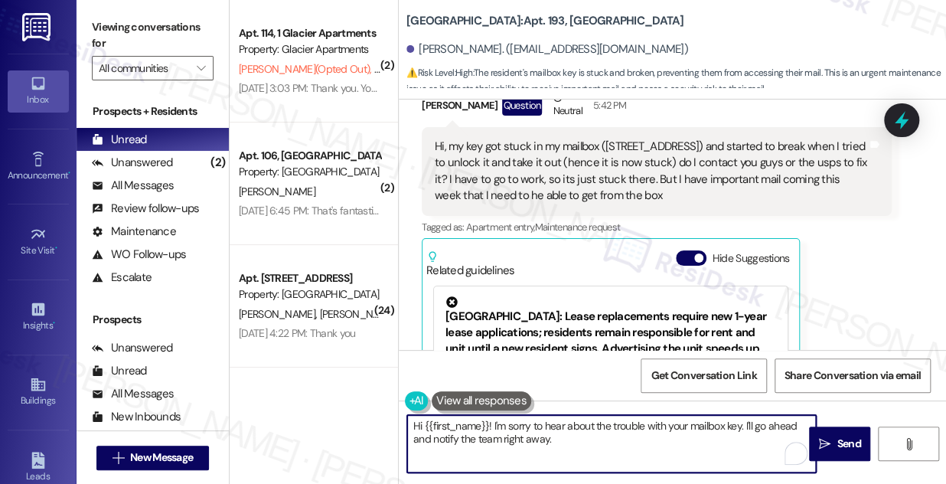
click at [609, 421] on textarea "Hi {{first_name}}! I'm sorry to hear about the trouble with your mailbox key. I…" at bounding box center [611, 443] width 409 height 57
click at [593, 446] on textarea "Hi {{first_name}}! I'm sorry to hear about the trouble with your mailbox key. I…" at bounding box center [611, 443] width 409 height 57
click at [657, 435] on textarea "Hi {{first_name}}! I'm sorry to hear about the trouble with your mailbox key. I…" at bounding box center [611, 443] width 409 height 57
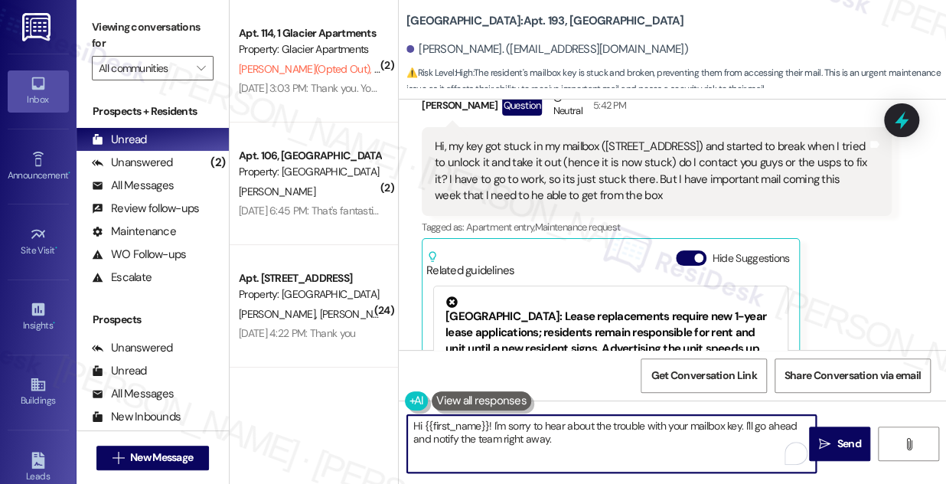
click at [657, 433] on textarea "Hi {{first_name}}! I'm sorry to hear about the trouble with your mailbox key. I…" at bounding box center [611, 443] width 409 height 57
click at [510, 434] on textarea "Hi {{first_name}}! I'm sorry to hear about the trouble with your mailbox key. I…" at bounding box center [611, 443] width 409 height 57
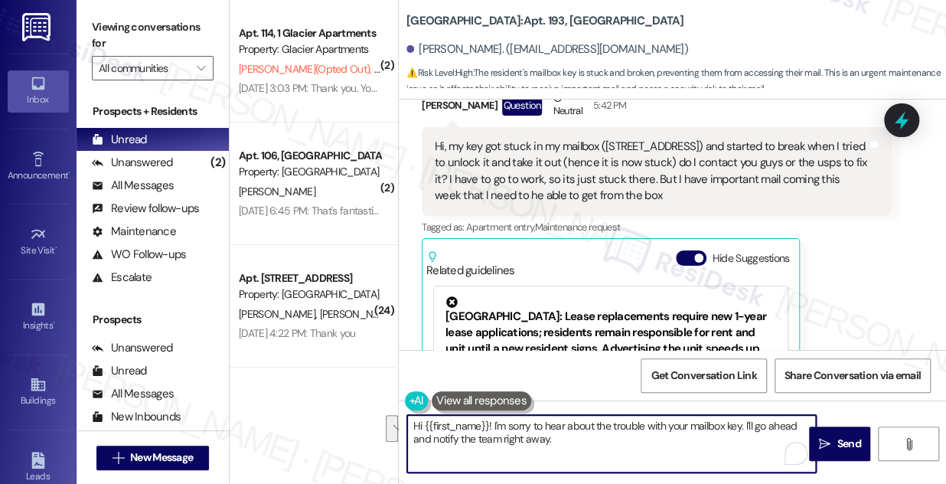
click at [586, 432] on textarea "Hi {{first_name}}! I'm sorry to hear about the trouble with your mailbox key. I…" at bounding box center [611, 443] width 409 height 57
type textarea "Hi {{first_name}}! I'm sorry to hear about the trouble with your mailbox key. I…"
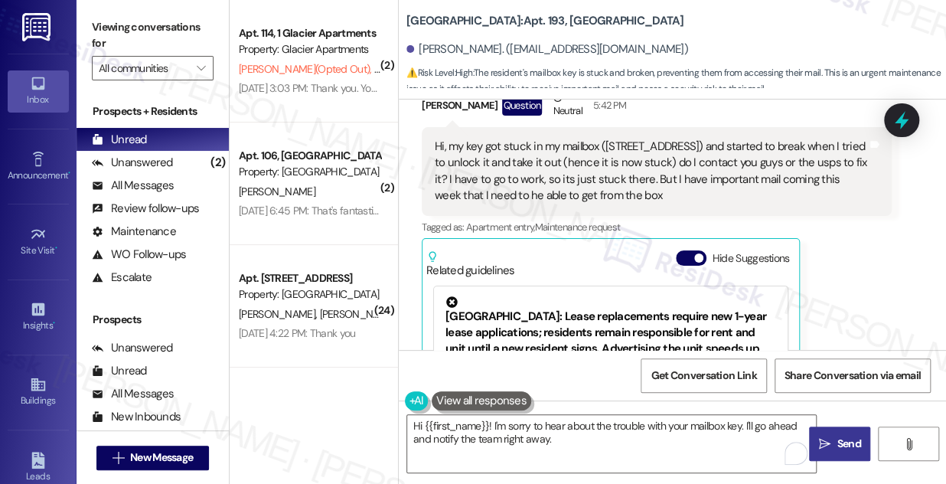
click at [820, 430] on button " Send" at bounding box center [839, 443] width 61 height 34
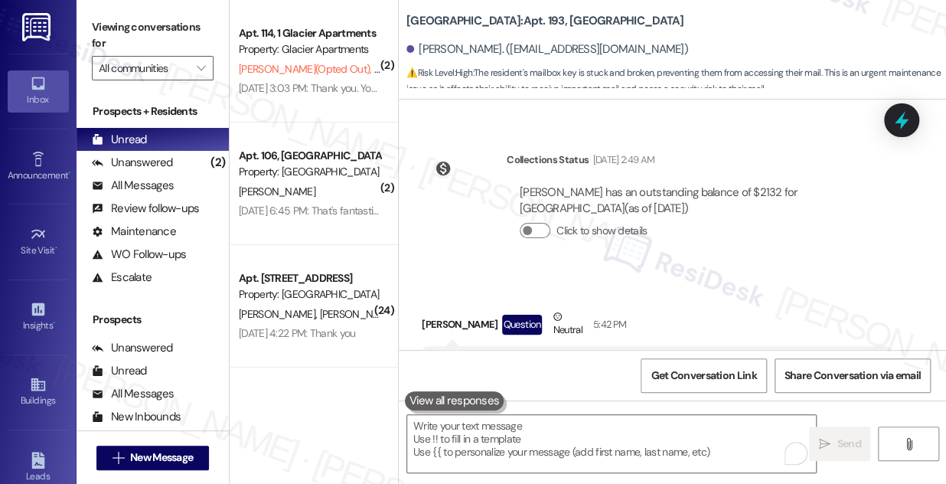
scroll to position [6137, 0]
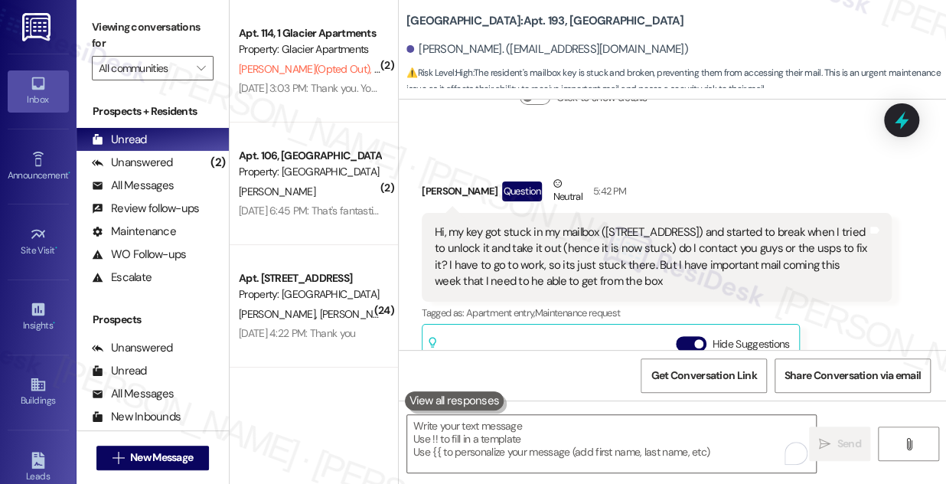
click at [533, 238] on div "Hi, my key got stuck in my mailbox ([STREET_ADDRESS]) and started to break when…" at bounding box center [651, 257] width 432 height 66
click at [674, 271] on div "Hi, my key got stuck in my mailbox ([STREET_ADDRESS]) and started to break when…" at bounding box center [651, 257] width 432 height 66
drag, startPoint x: 432, startPoint y: 232, endPoint x: 670, endPoint y: 278, distance: 241.7
click at [670, 278] on div "Hi, my key got stuck in my mailbox ([STREET_ADDRESS]) and started to break when…" at bounding box center [650, 257] width 435 height 66
copy div "Hi, my key got stuck in my mailbox ([STREET_ADDRESS]) and started to break when…"
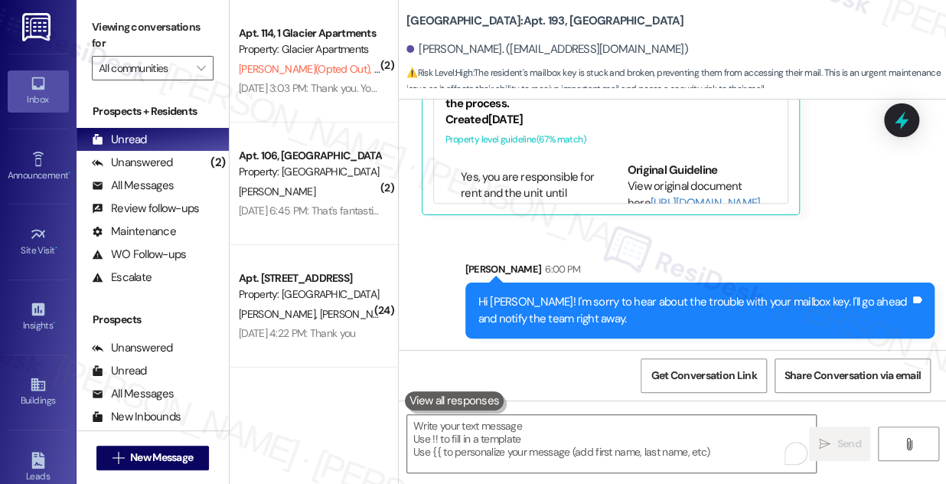
scroll to position [487, 0]
click at [602, 311] on div "Hi [PERSON_NAME]! I'm sorry to hear about the trouble with your mailbox key. I'…" at bounding box center [694, 310] width 432 height 33
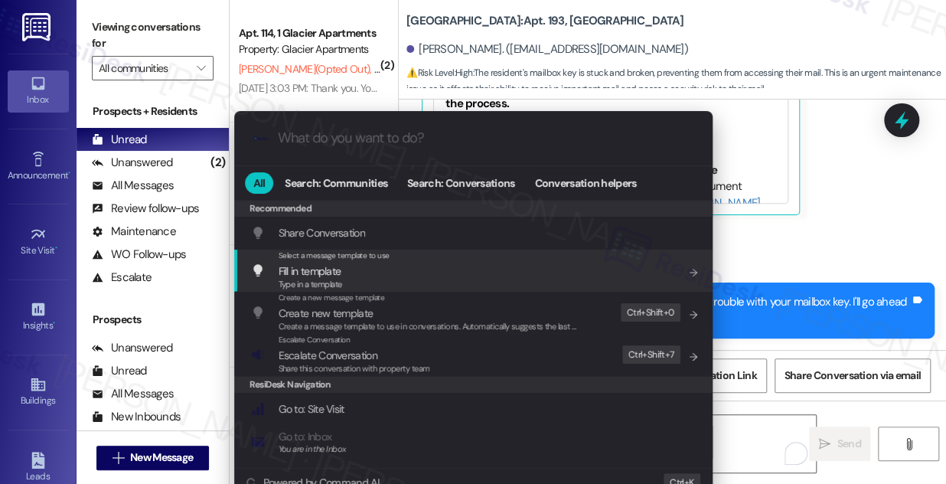
click at [875, 238] on div ".cls-1{fill:#0a055f;}.cls-2{fill:#0cc4c4;} resideskLogoBlueOrange All Search: C…" at bounding box center [473, 242] width 946 height 484
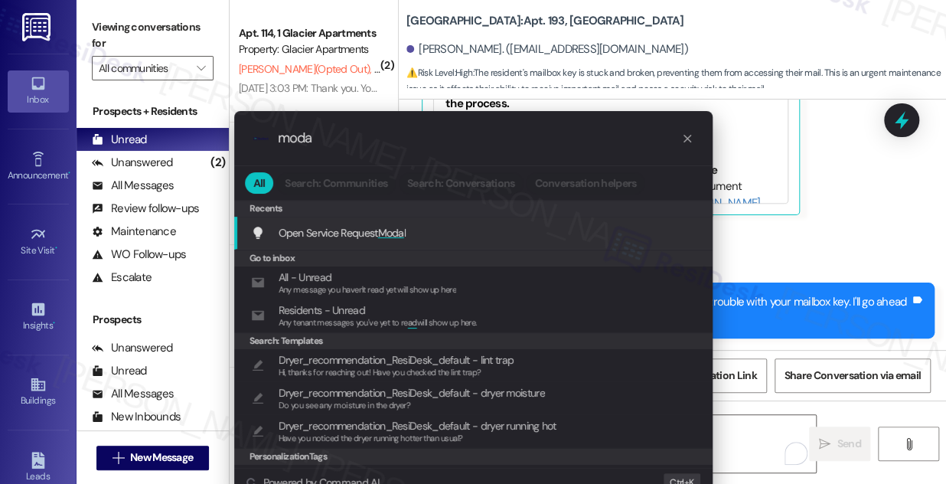
click at [384, 226] on span "Moda" at bounding box center [391, 233] width 26 height 14
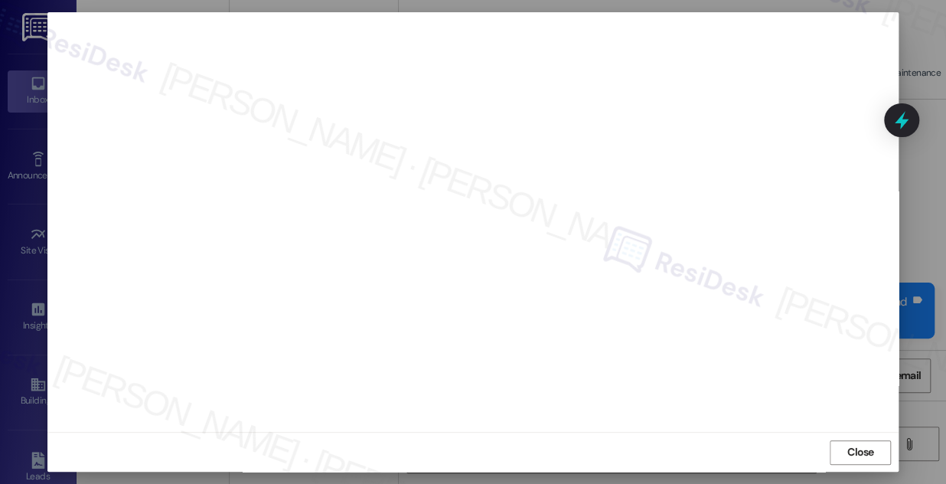
scroll to position [0, 0]
click at [841, 455] on div "Close" at bounding box center [472, 468] width 851 height 41
click at [847, 458] on span "Close" at bounding box center [860, 460] width 27 height 16
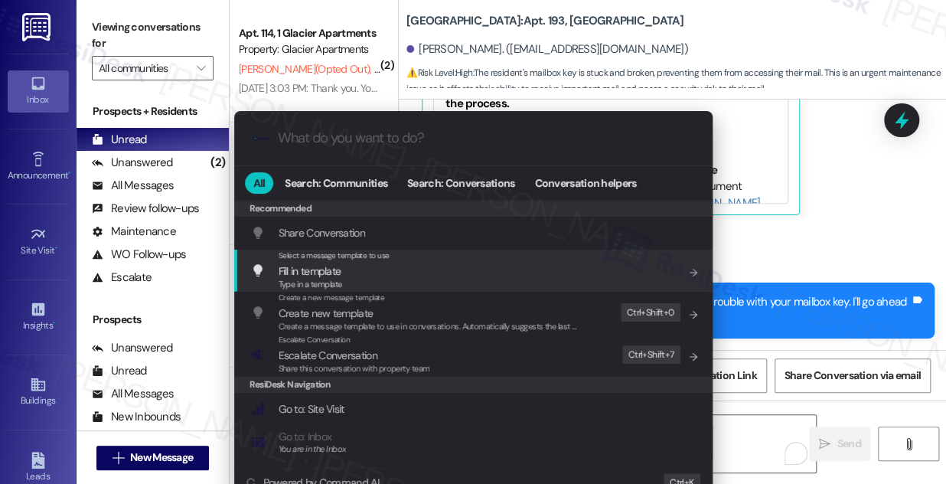
click at [856, 215] on div ".cls-1{fill:#0a055f;}.cls-2{fill:#0cc4c4;} resideskLogoBlueOrange All Search: C…" at bounding box center [473, 242] width 946 height 484
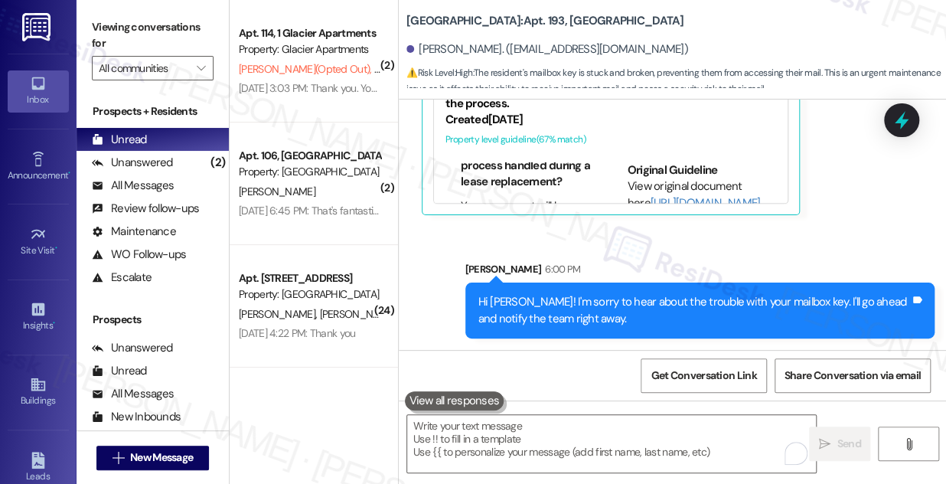
click at [581, 308] on div "Hi [PERSON_NAME]! I'm sorry to hear about the trouble with your mailbox key. I'…" at bounding box center [694, 310] width 432 height 33
click at [898, 126] on icon at bounding box center [902, 120] width 26 height 26
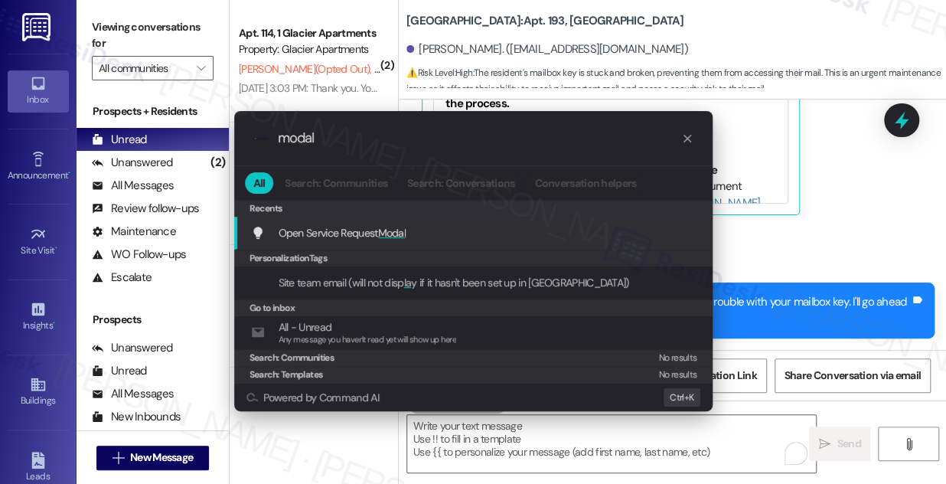
type input "modal"
click at [372, 228] on span "Open Service Request Modal" at bounding box center [343, 233] width 128 height 14
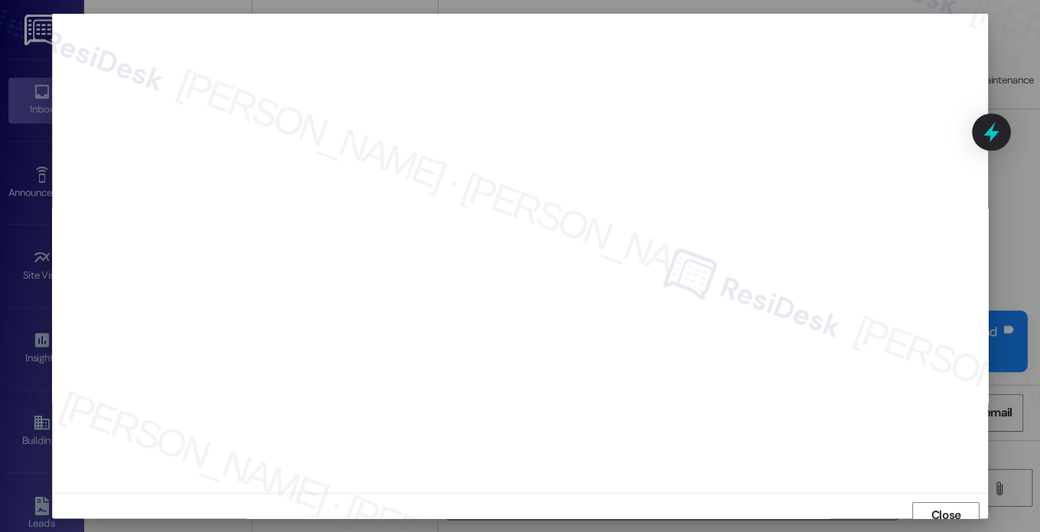
scroll to position [487, 0]
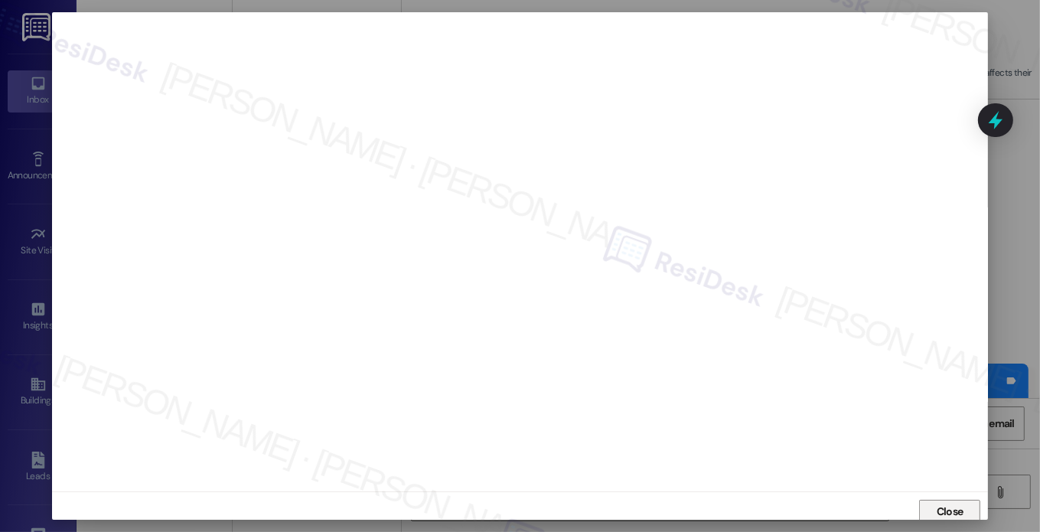
click at [943, 483] on span "Close" at bounding box center [950, 512] width 27 height 16
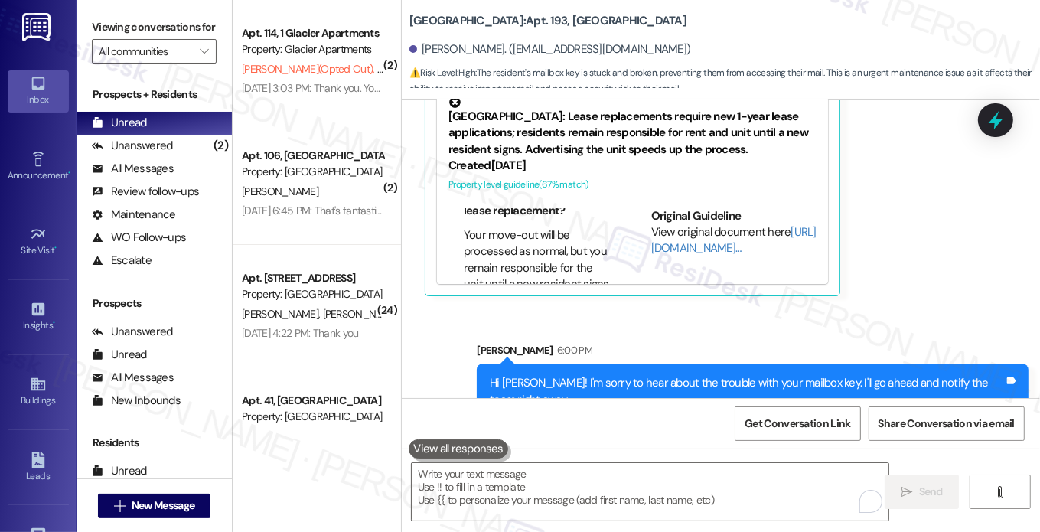
drag, startPoint x: 405, startPoint y: 18, endPoint x: 472, endPoint y: 27, distance: 68.0
click at [472, 27] on div "University Park & Place: Apt. 193, University Park University Park & Place Sava…" at bounding box center [721, 46] width 638 height 84
click at [107, 16] on label "Viewing conversations for" at bounding box center [154, 27] width 125 height 24
drag, startPoint x: 655, startPoint y: 50, endPoint x: 416, endPoint y: 50, distance: 239.6
click at [416, 50] on div "[PERSON_NAME]. ([EMAIL_ADDRESS][DOMAIN_NAME])" at bounding box center [724, 49] width 631 height 31
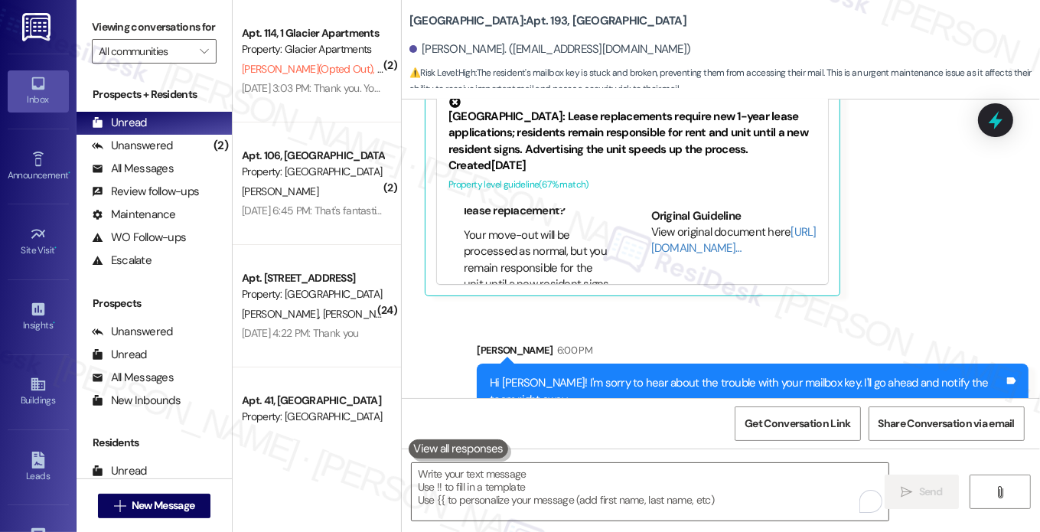
click at [450, 18] on b "[GEOGRAPHIC_DATA]: Apt. 193, [GEOGRAPHIC_DATA]" at bounding box center [547, 21] width 277 height 16
click at [449, 18] on b "[GEOGRAPHIC_DATA]: Apt. 193, [GEOGRAPHIC_DATA]" at bounding box center [547, 21] width 277 height 16
drag, startPoint x: 471, startPoint y: 26, endPoint x: 408, endPoint y: 11, distance: 65.3
click at [409, 13] on b "[GEOGRAPHIC_DATA]: Apt. 193, [GEOGRAPHIC_DATA]" at bounding box center [547, 21] width 277 height 16
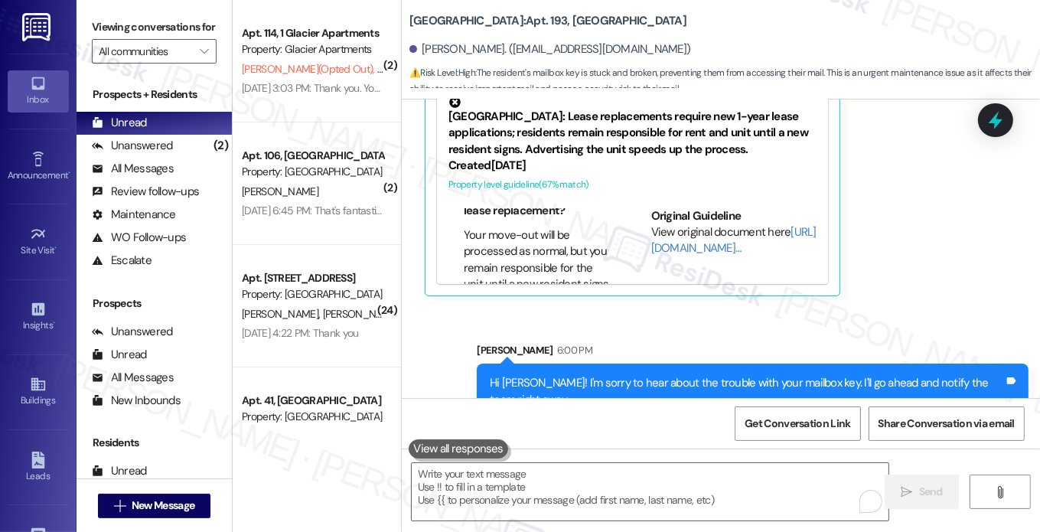
click at [451, 18] on b "[GEOGRAPHIC_DATA]: Apt. 193, [GEOGRAPHIC_DATA]" at bounding box center [547, 21] width 277 height 16
click at [809, 422] on span "Get Conversation Link" at bounding box center [798, 424] width 106 height 16
click at [585, 364] on div "Hi [PERSON_NAME]! I'm sorry to hear about the trouble with your mailbox key. I'…" at bounding box center [753, 392] width 552 height 56
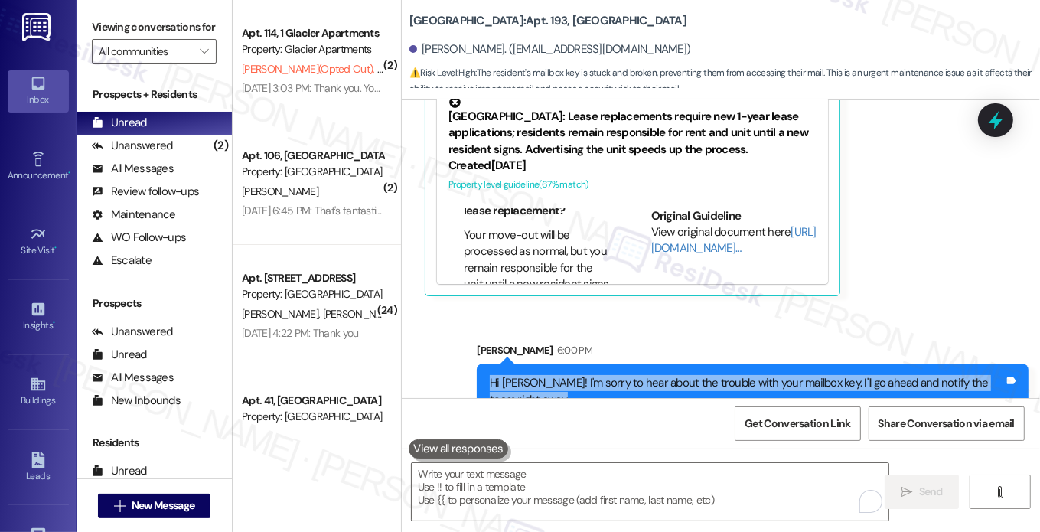
click at [585, 364] on div "Hi [PERSON_NAME]! I'm sorry to hear about the trouble with your mailbox key. I'…" at bounding box center [753, 392] width 552 height 56
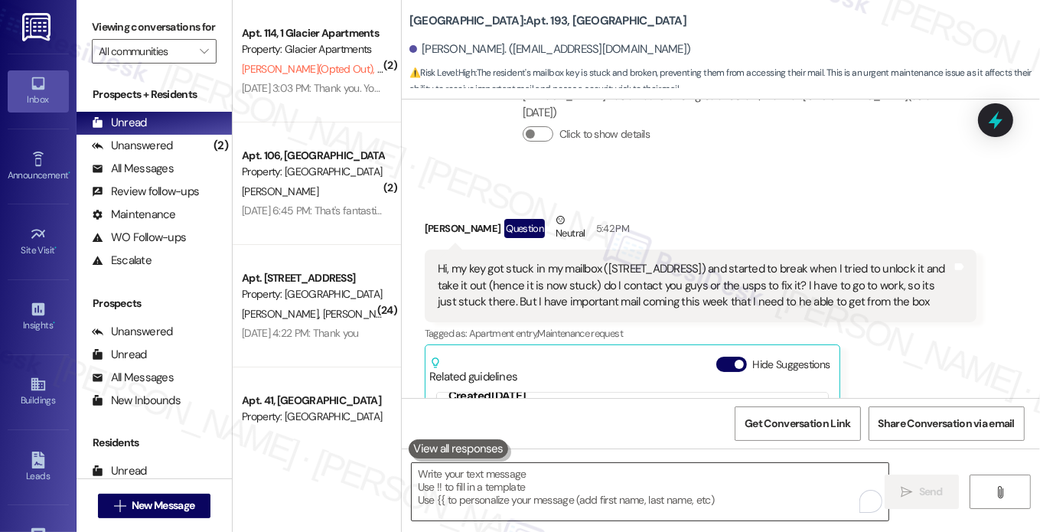
scroll to position [146, 0]
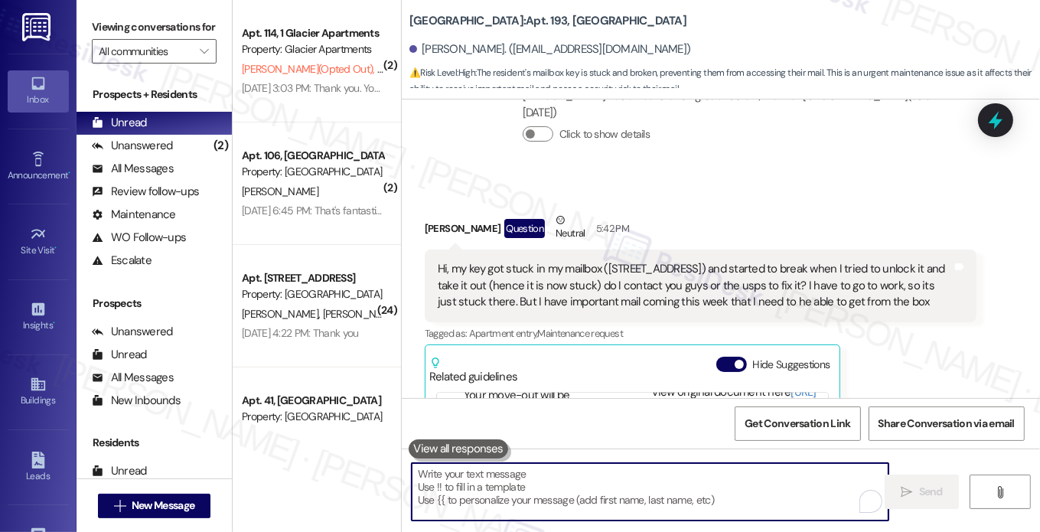
click at [557, 483] on textarea "To enrich screen reader interactions, please activate Accessibility in Grammarl…" at bounding box center [651, 491] width 478 height 57
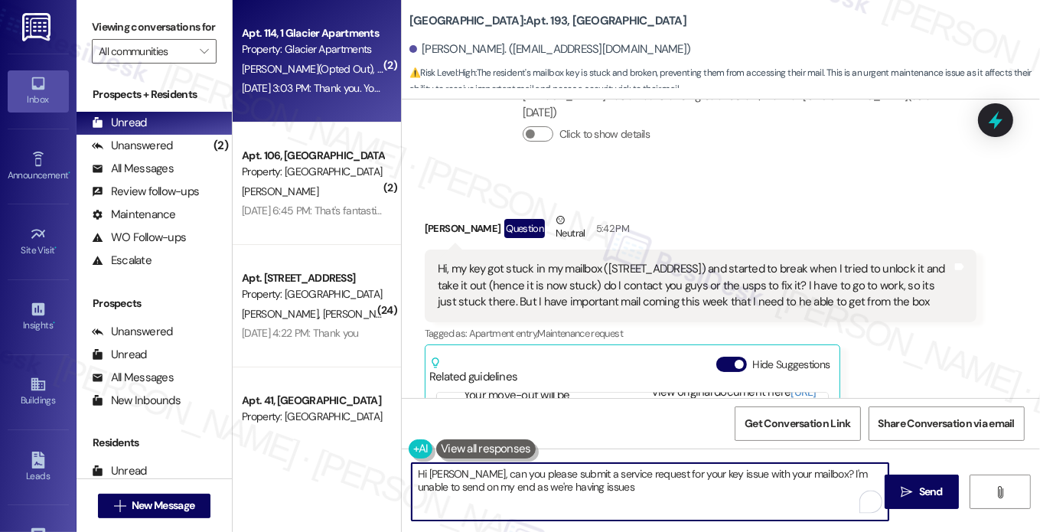
type textarea "Hi Savannah, can you please submit a service request for your key issue with yo…"
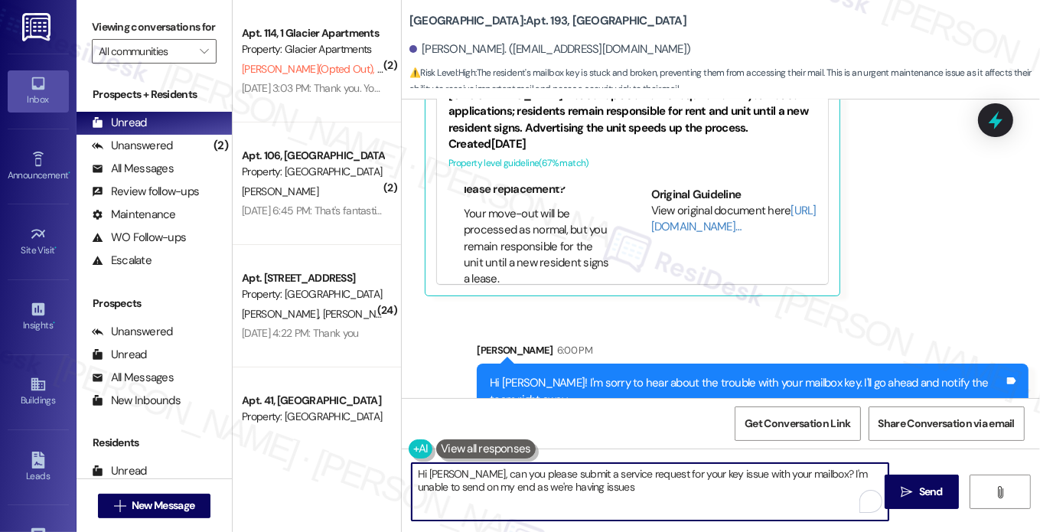
scroll to position [0, 0]
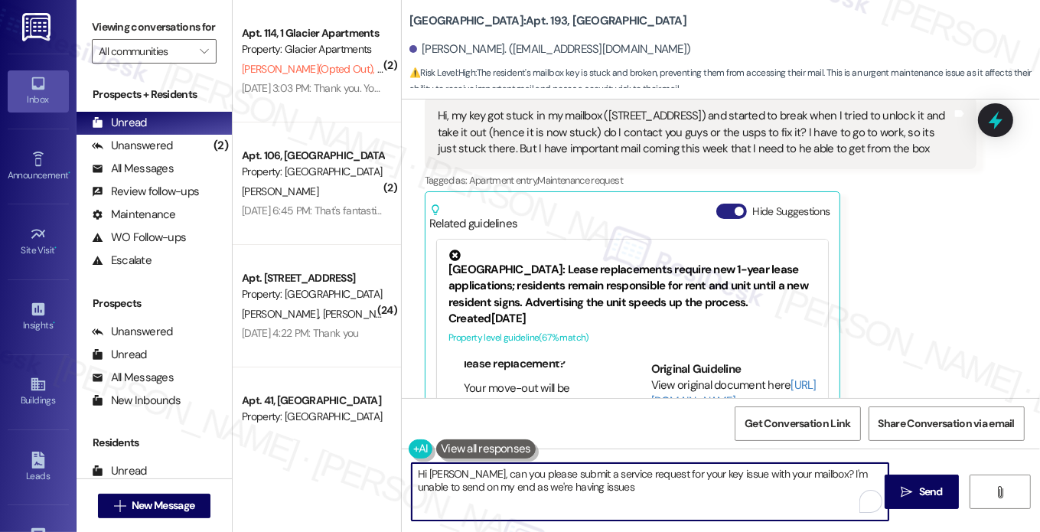
click at [735, 204] on button "Hide Suggestions" at bounding box center [731, 211] width 31 height 15
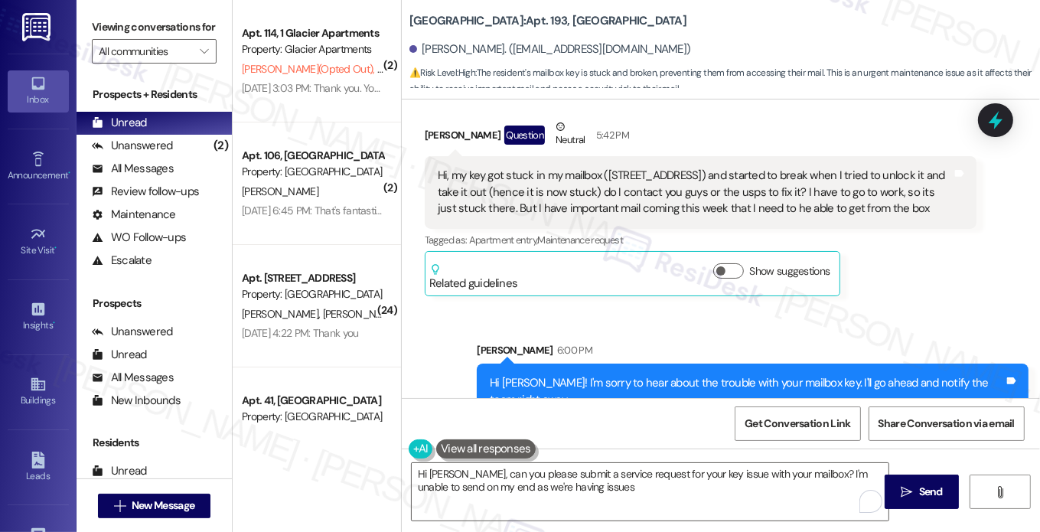
scroll to position [6018, 0]
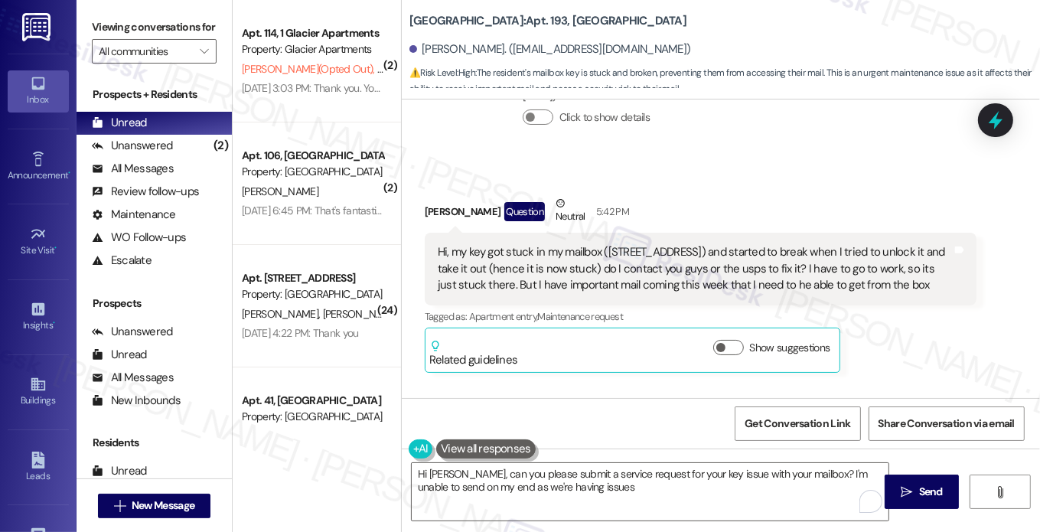
click at [740, 244] on div "Hi, my key got stuck in my mailbox ([STREET_ADDRESS]) and started to break when…" at bounding box center [695, 268] width 514 height 49
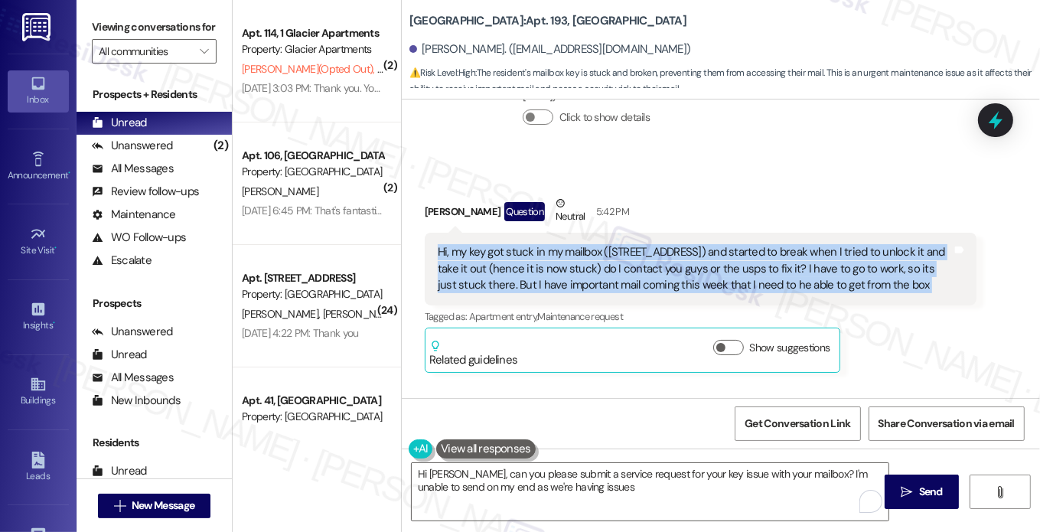
click at [740, 244] on div "Hi, my key got stuck in my mailbox ([STREET_ADDRESS]) and started to break when…" at bounding box center [695, 268] width 514 height 49
click at [851, 233] on div "Hi, my key got stuck in my mailbox ([STREET_ADDRESS]) and started to break when…" at bounding box center [701, 269] width 552 height 72
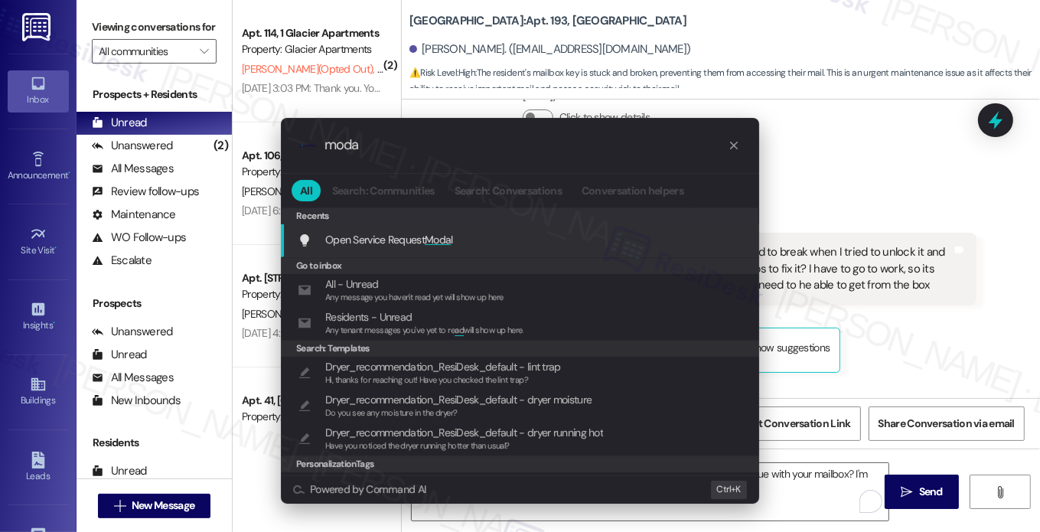
type input "moda"
click at [437, 236] on span "Moda" at bounding box center [438, 240] width 26 height 14
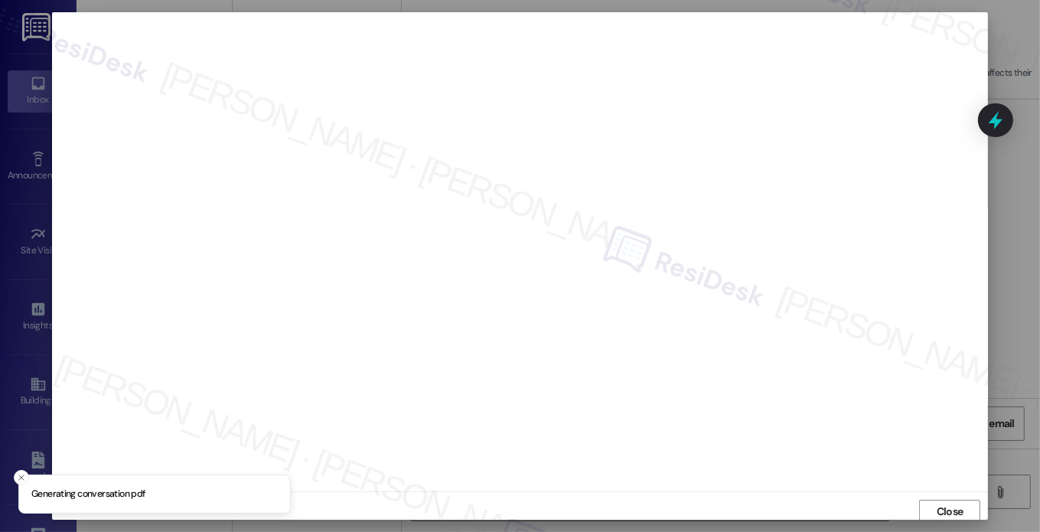
scroll to position [4, 0]
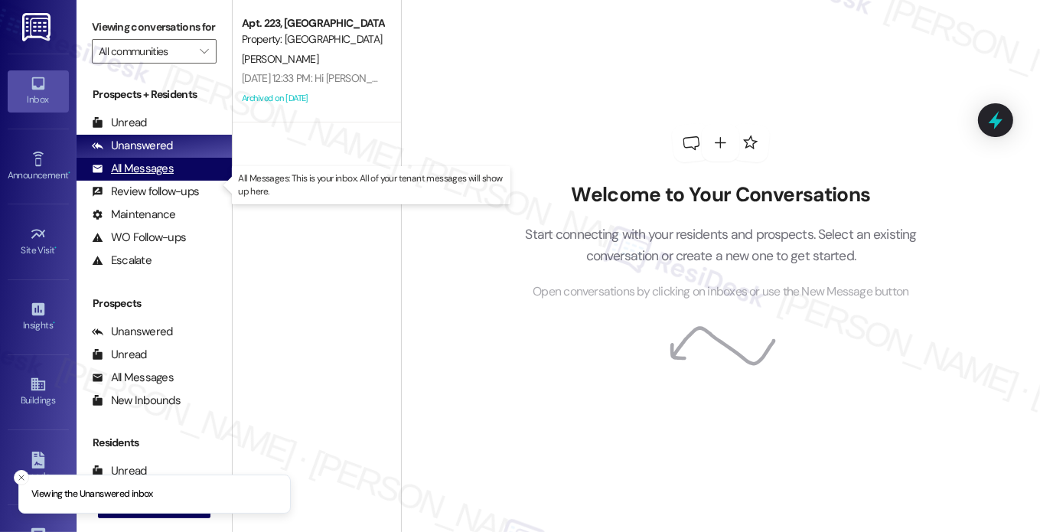
click at [156, 177] on div "All Messages" at bounding box center [133, 169] width 82 height 16
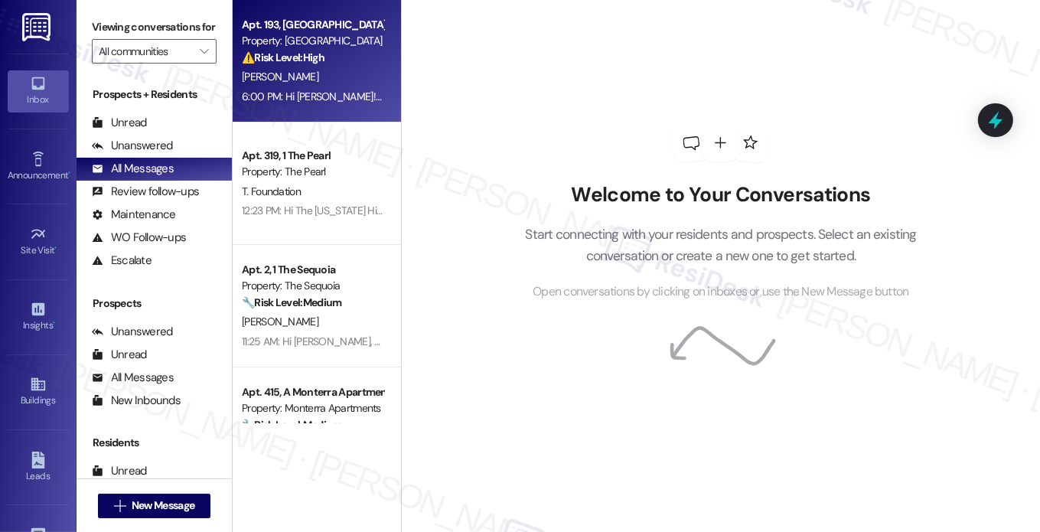
click at [334, 93] on div "6:00 PM: Hi [PERSON_NAME]! I'm sorry to hear about the trouble with your mailbo…" at bounding box center [531, 97] width 579 height 14
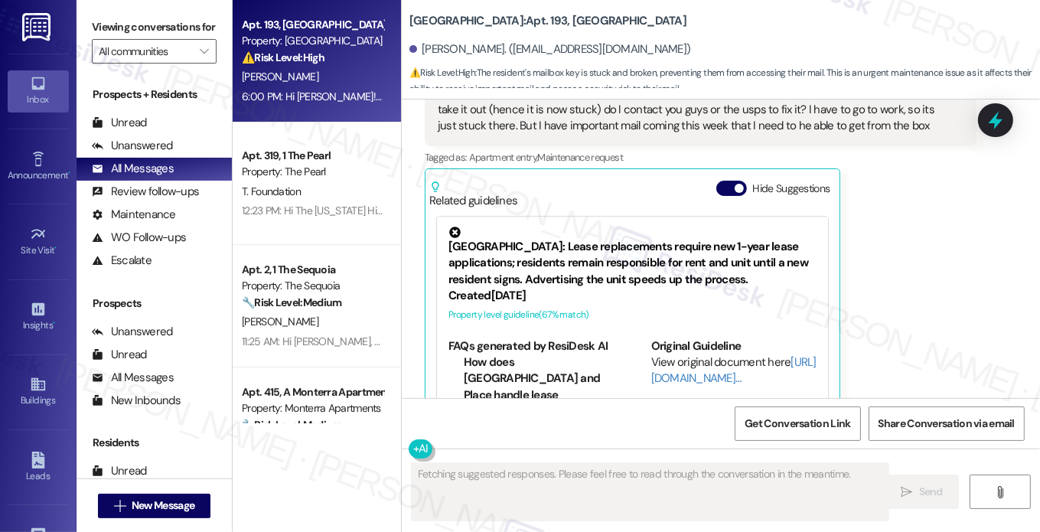
scroll to position [6184, 0]
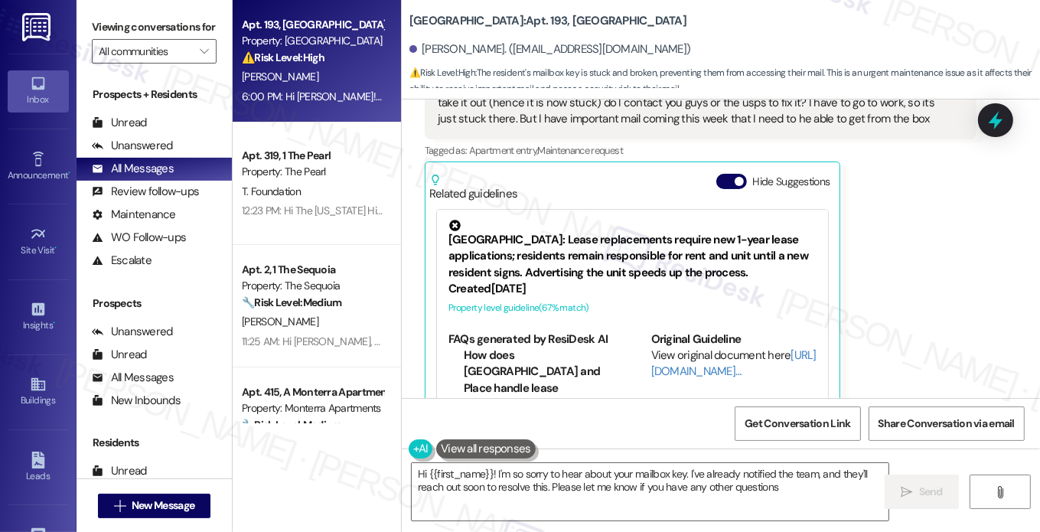
type textarea "Hi {{first_name}}! I'm so sorry to hear about your mailbox key. I've already no…"
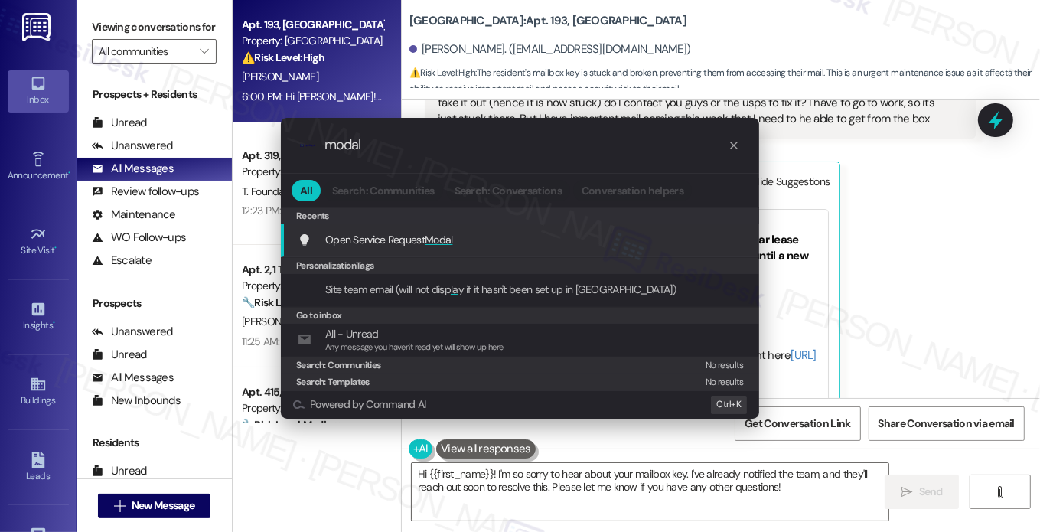
click at [444, 242] on span "Modal" at bounding box center [439, 240] width 28 height 14
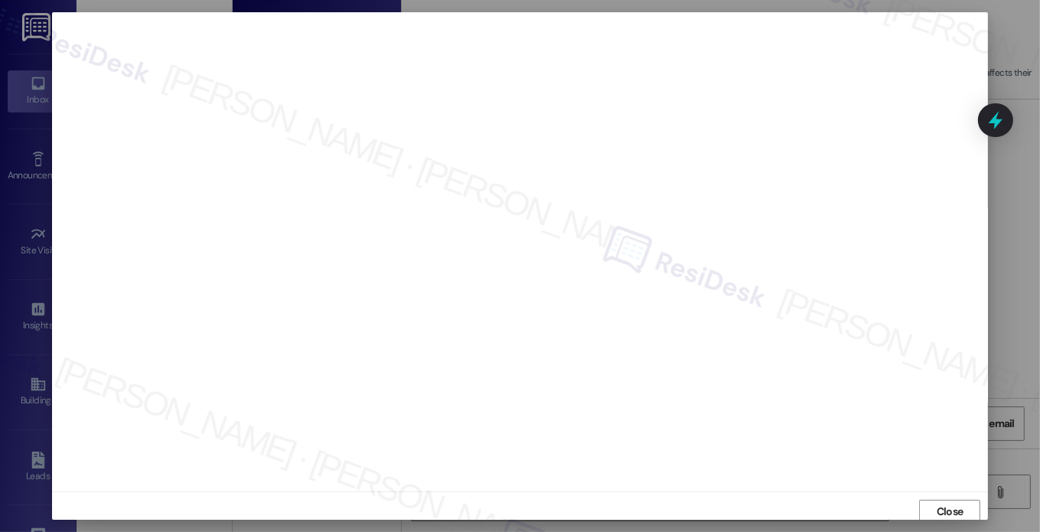
scroll to position [11, 0]
click at [954, 503] on span "Close" at bounding box center [950, 500] width 27 height 16
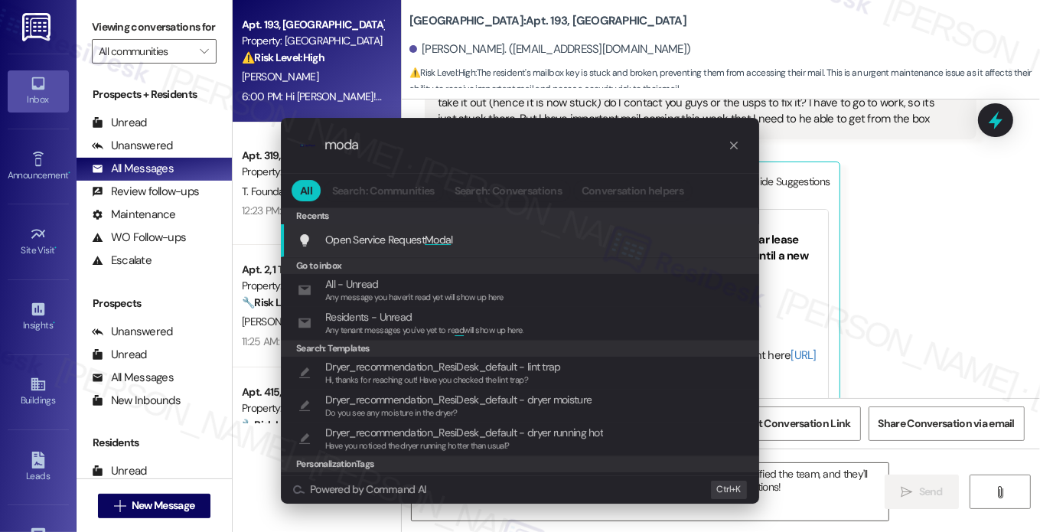
click at [422, 248] on div "Open Service Request Moda l Add shortcut" at bounding box center [520, 240] width 478 height 33
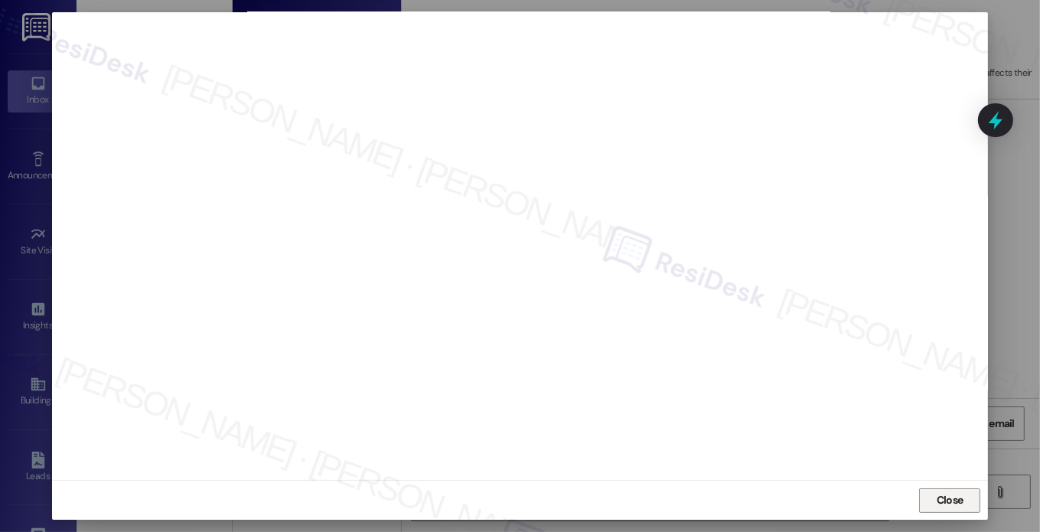
click at [934, 489] on span "Close" at bounding box center [950, 500] width 33 height 23
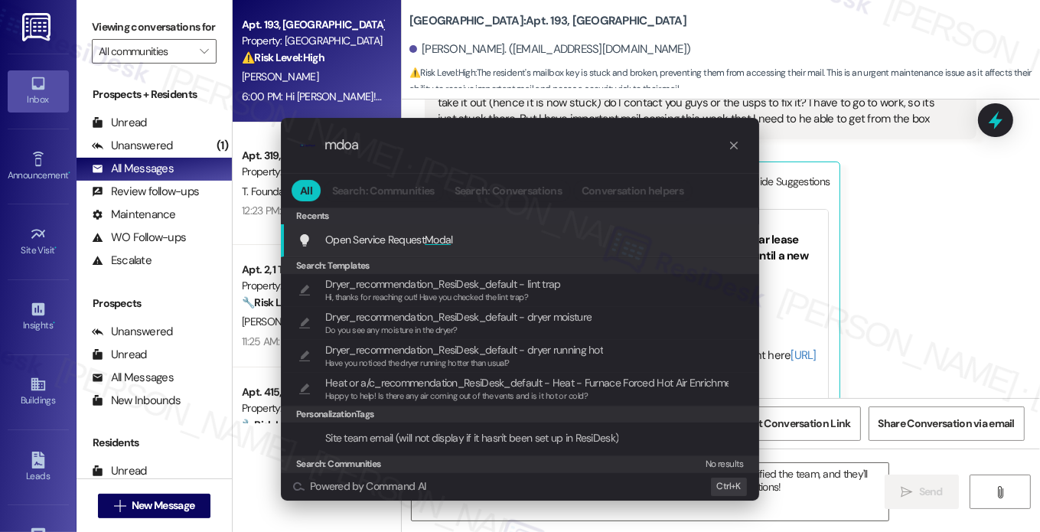
click at [612, 239] on div "Open Service Request Moda l Add shortcut" at bounding box center [522, 239] width 448 height 17
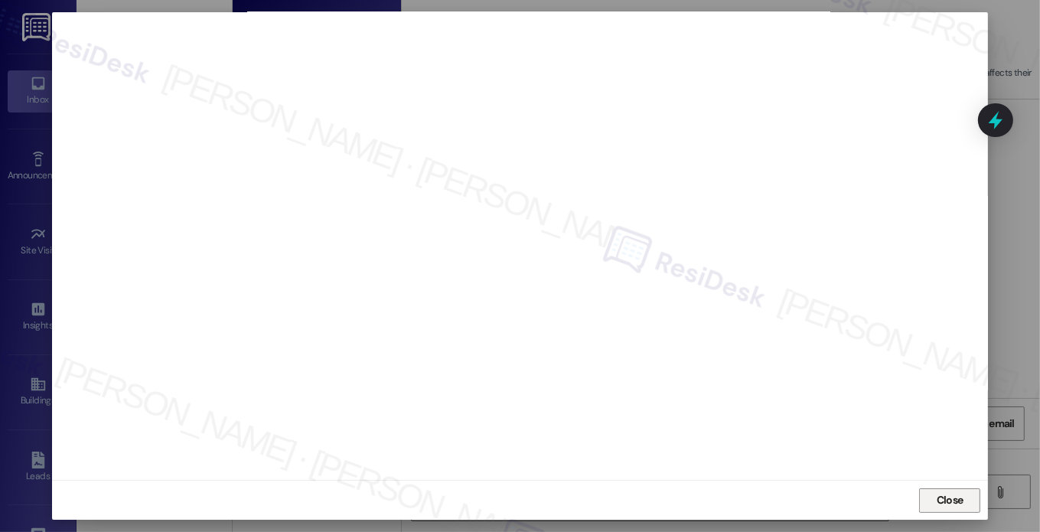
click at [937, 500] on span "Close" at bounding box center [950, 500] width 27 height 16
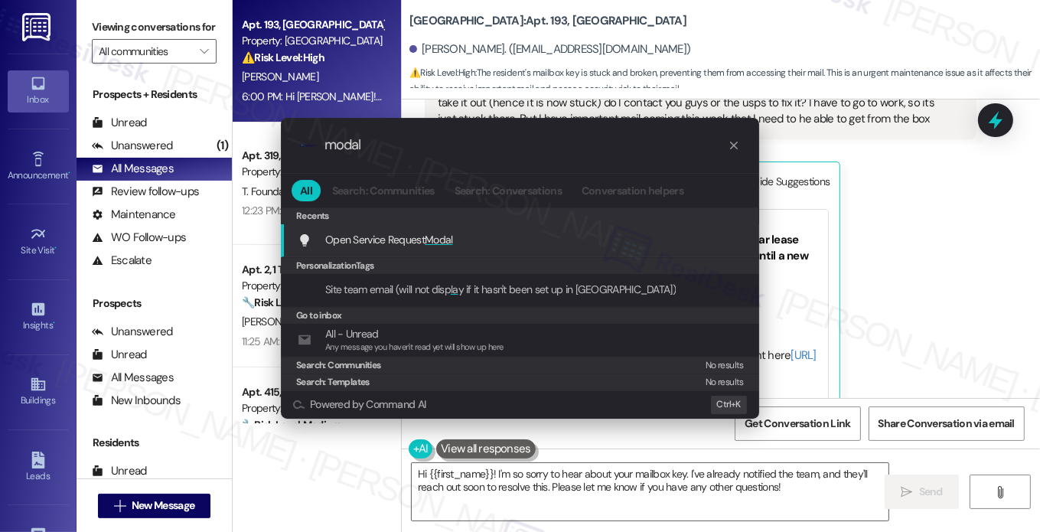
click at [444, 239] on span "Modal" at bounding box center [439, 240] width 28 height 14
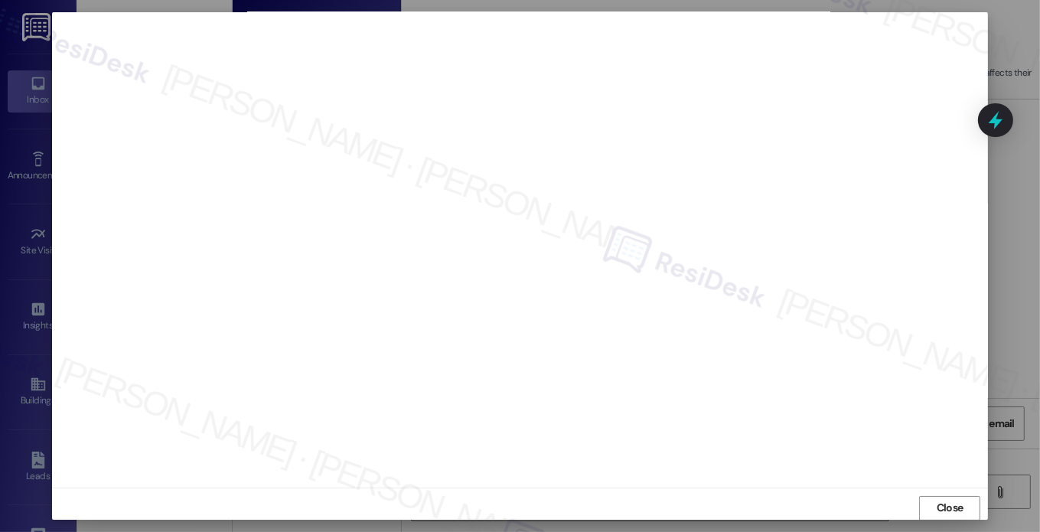
scroll to position [0, 0]
click at [937, 504] on span "Close" at bounding box center [950, 512] width 27 height 16
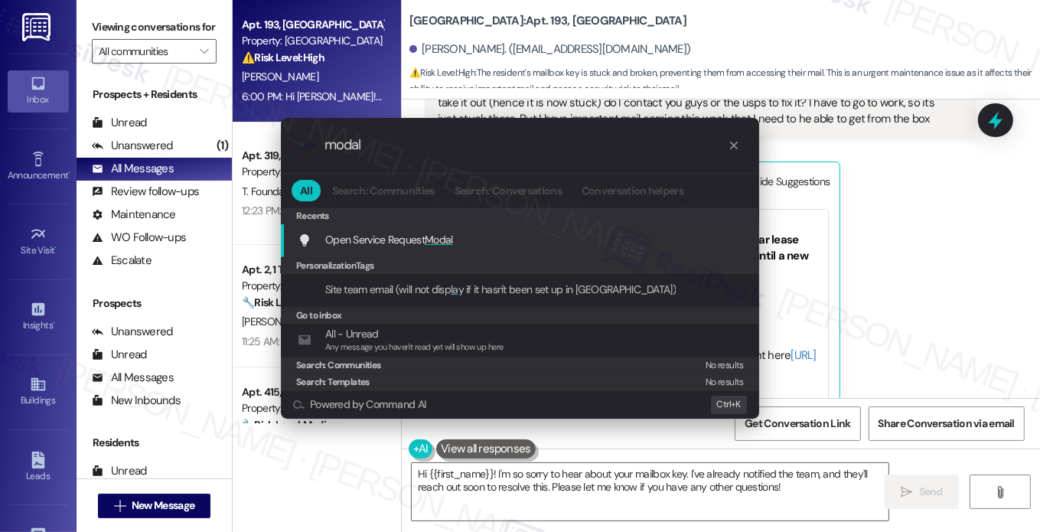
type input "modal"
click at [438, 234] on span "Modal" at bounding box center [439, 240] width 28 height 14
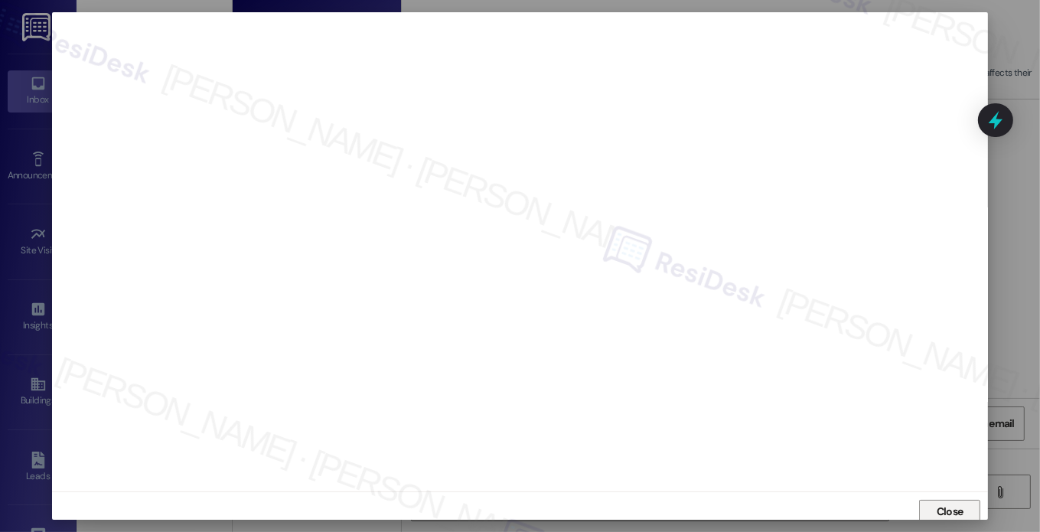
click at [948, 504] on span "Close" at bounding box center [950, 512] width 27 height 16
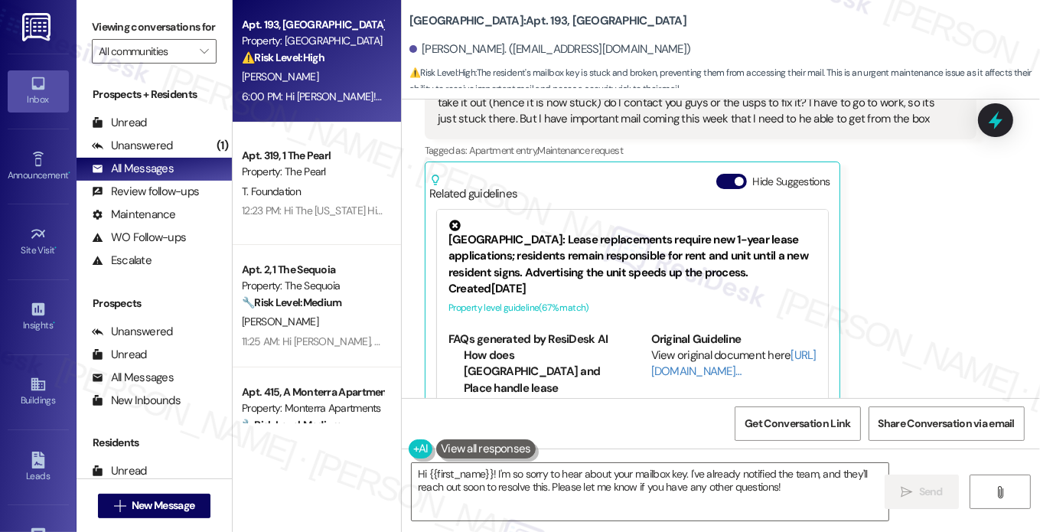
drag, startPoint x: 407, startPoint y: 13, endPoint x: 479, endPoint y: 24, distance: 72.9
click at [479, 24] on b "[GEOGRAPHIC_DATA]: Apt. 193, [GEOGRAPHIC_DATA]" at bounding box center [547, 21] width 277 height 16
copy b "[GEOGRAPHIC_DATA]: Apt. 193, [GEOGRAPHIC_DATA]"
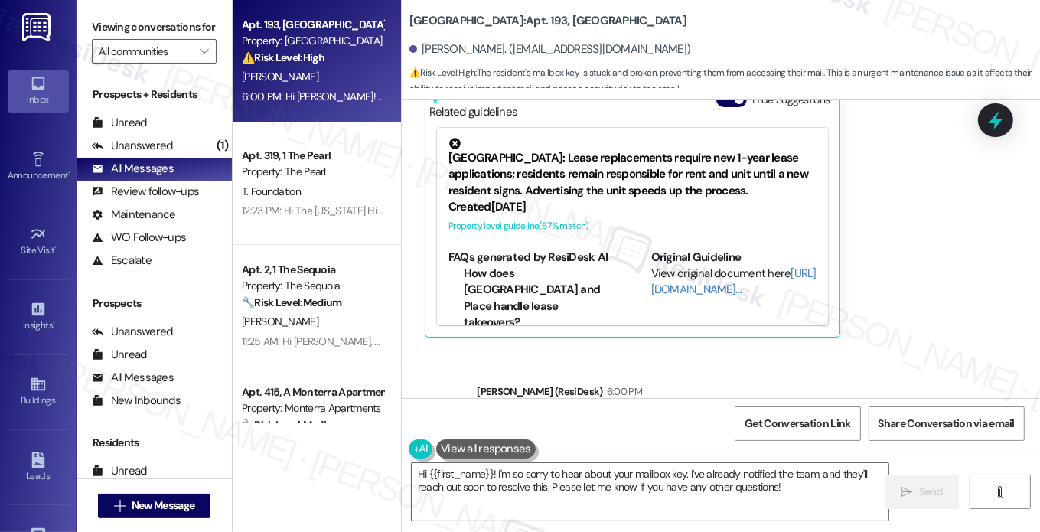
scroll to position [6330, 0]
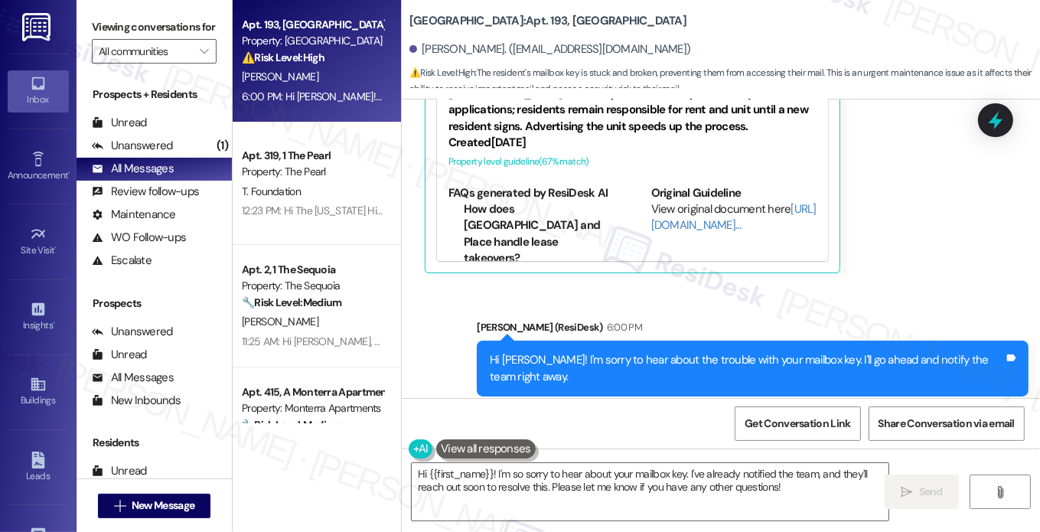
click at [569, 23] on b "[GEOGRAPHIC_DATA]: Apt. 193, [GEOGRAPHIC_DATA]" at bounding box center [547, 21] width 277 height 16
click at [612, 341] on div "Hi [PERSON_NAME]! I'm sorry to hear about the trouble with your mailbox key. I'…" at bounding box center [753, 369] width 552 height 56
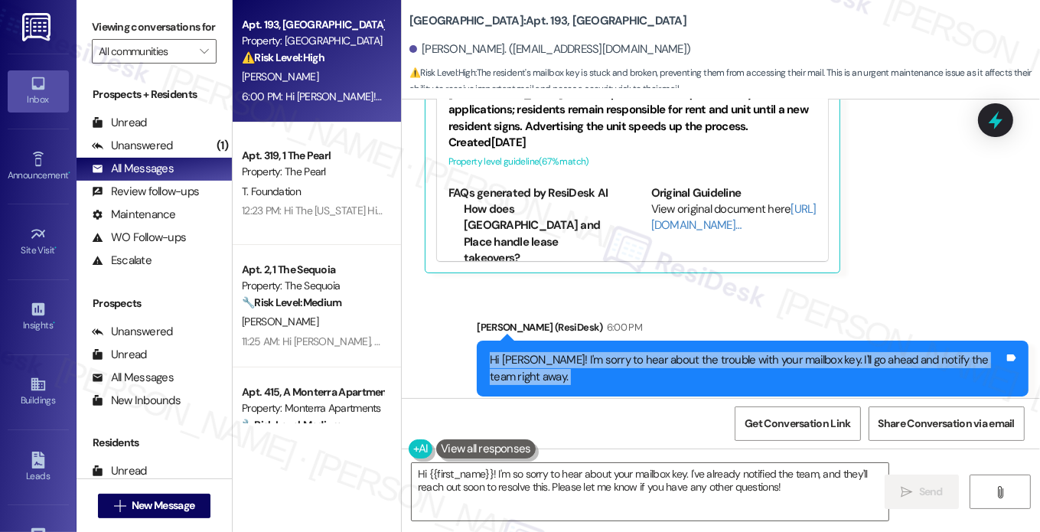
click at [612, 341] on div "Hi [PERSON_NAME]! I'm sorry to hear about the trouble with your mailbox key. I'…" at bounding box center [753, 369] width 552 height 56
click at [788, 416] on span "Get Conversation Link" at bounding box center [798, 424] width 106 height 16
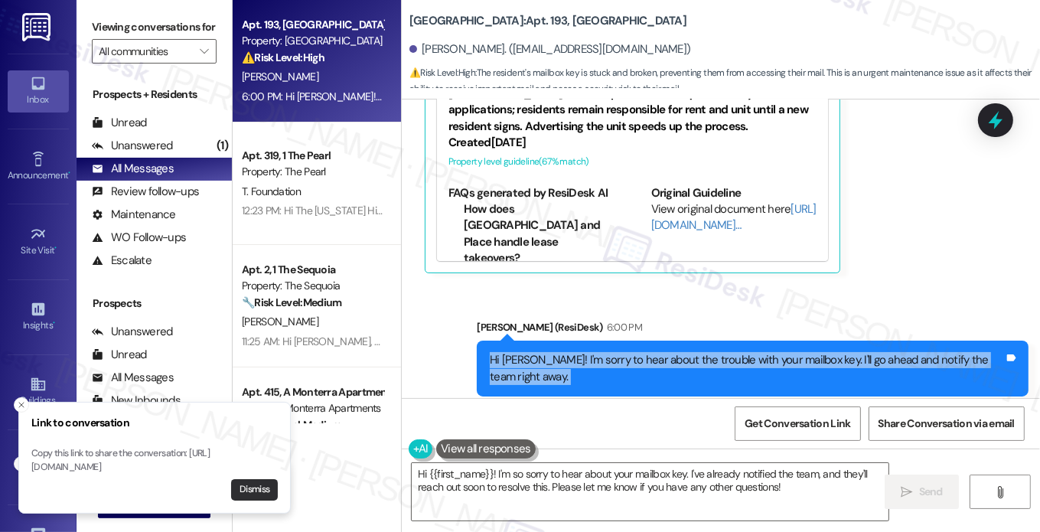
click at [266, 497] on button "Dismiss" at bounding box center [254, 489] width 47 height 21
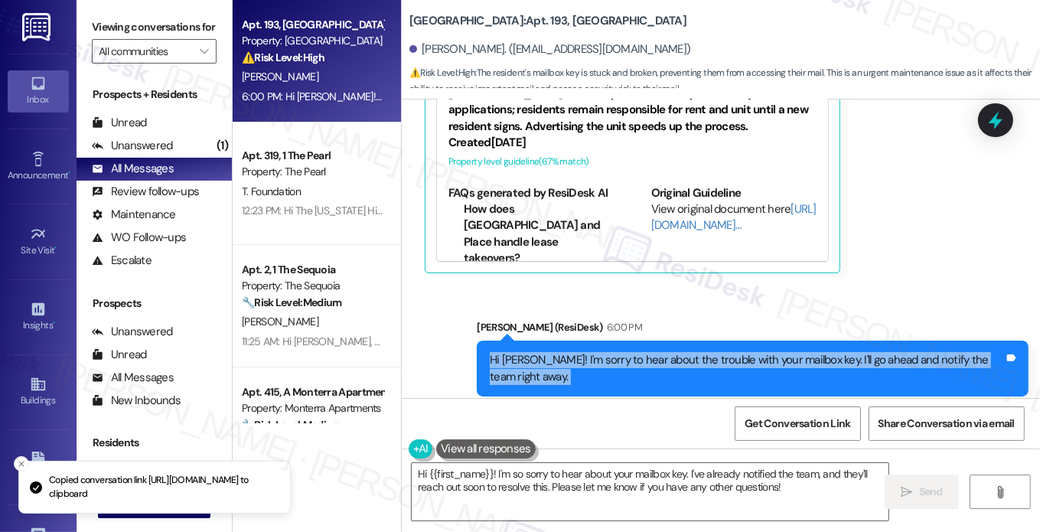
click at [771, 352] on div "Hi [PERSON_NAME]! I'm sorry to hear about the trouble with your mailbox key. I'…" at bounding box center [747, 368] width 514 height 33
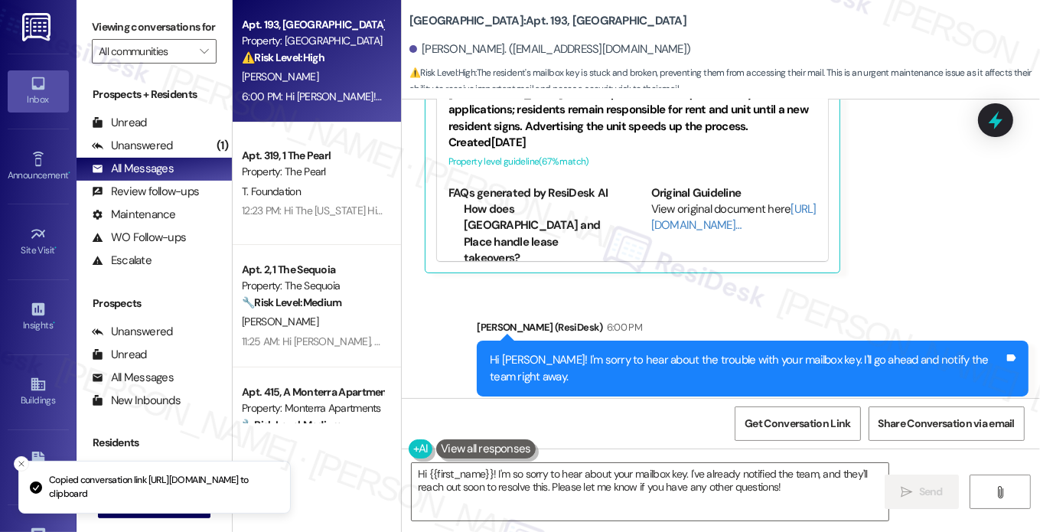
click at [800, 352] on div "Hi [PERSON_NAME]! I'm sorry to hear about the trouble with your mailbox key. I'…" at bounding box center [747, 368] width 514 height 33
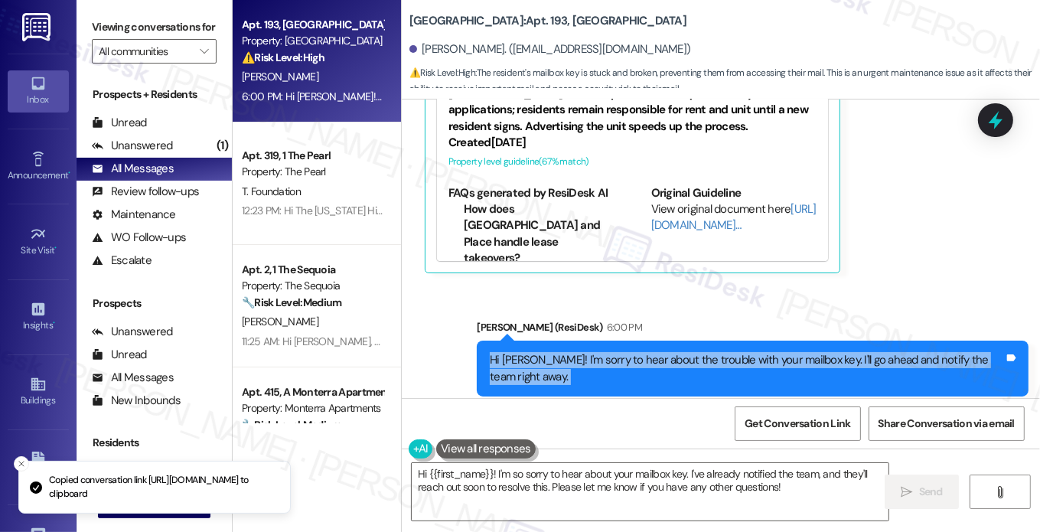
click at [800, 352] on div "Hi [PERSON_NAME]! I'm sorry to hear about the trouble with your mailbox key. I'…" at bounding box center [747, 368] width 514 height 33
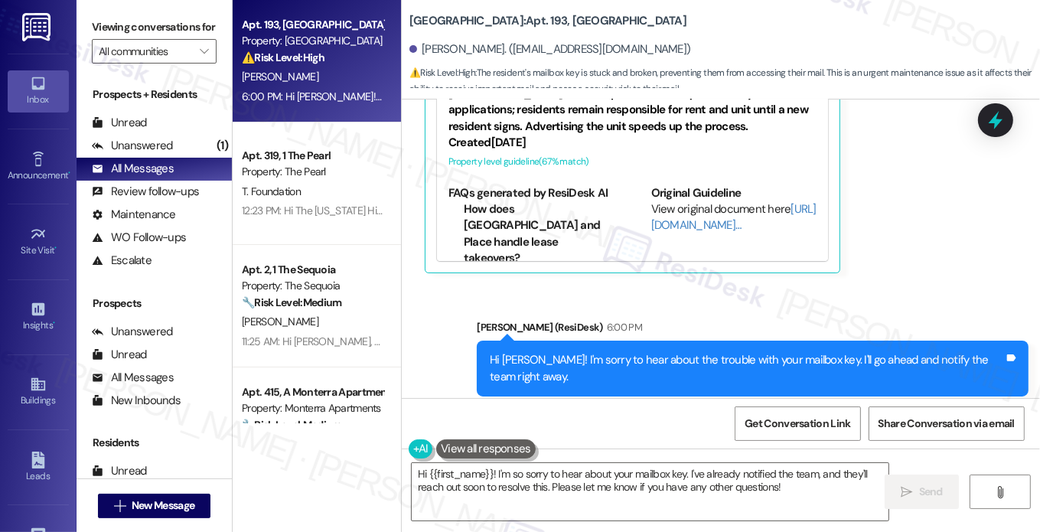
click at [839, 308] on div "Sent via SMS [PERSON_NAME] (ResiDesk) 6:00 PM Hi [PERSON_NAME]! I'm sorry to he…" at bounding box center [752, 369] width 575 height 122
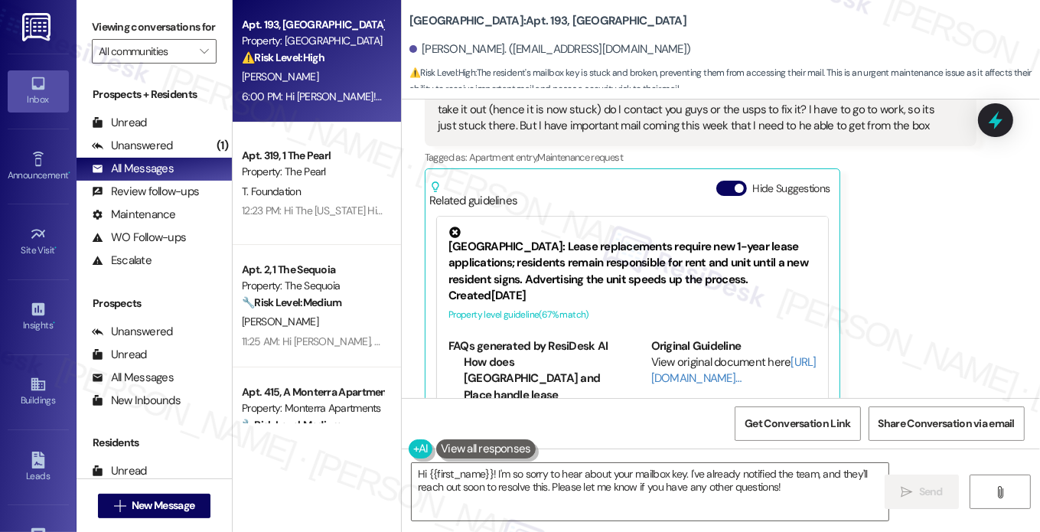
scroll to position [6101, 0]
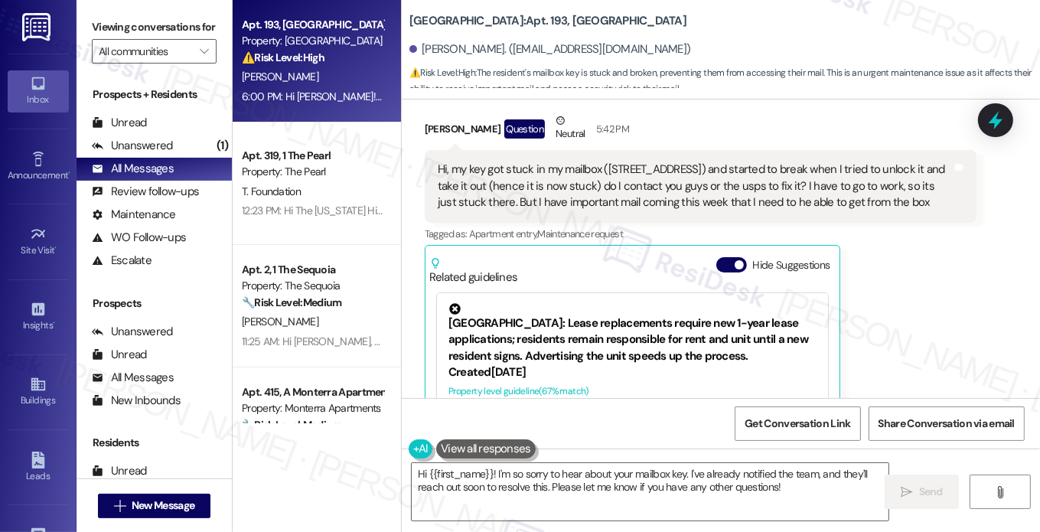
click at [775, 161] on div "Hi, my key got stuck in my mailbox ([STREET_ADDRESS]) and started to break when…" at bounding box center [695, 185] width 514 height 49
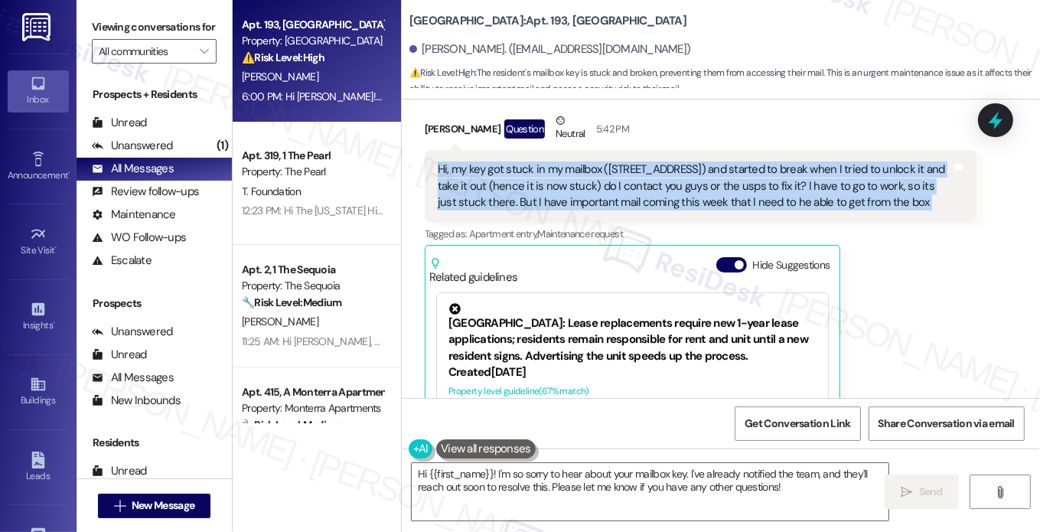
click at [775, 161] on div "Hi, my key got stuck in my mailbox ([STREET_ADDRESS]) and started to break when…" at bounding box center [695, 185] width 514 height 49
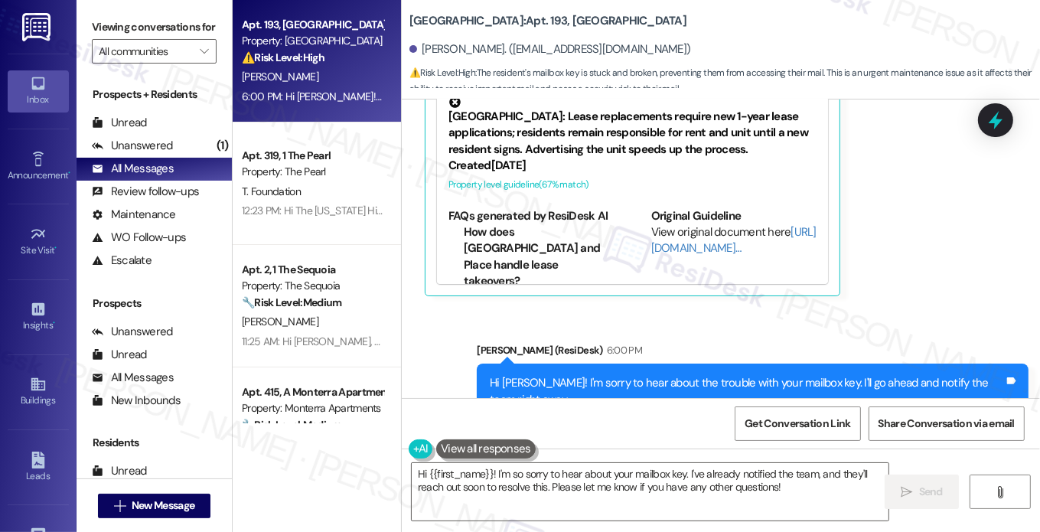
scroll to position [6330, 0]
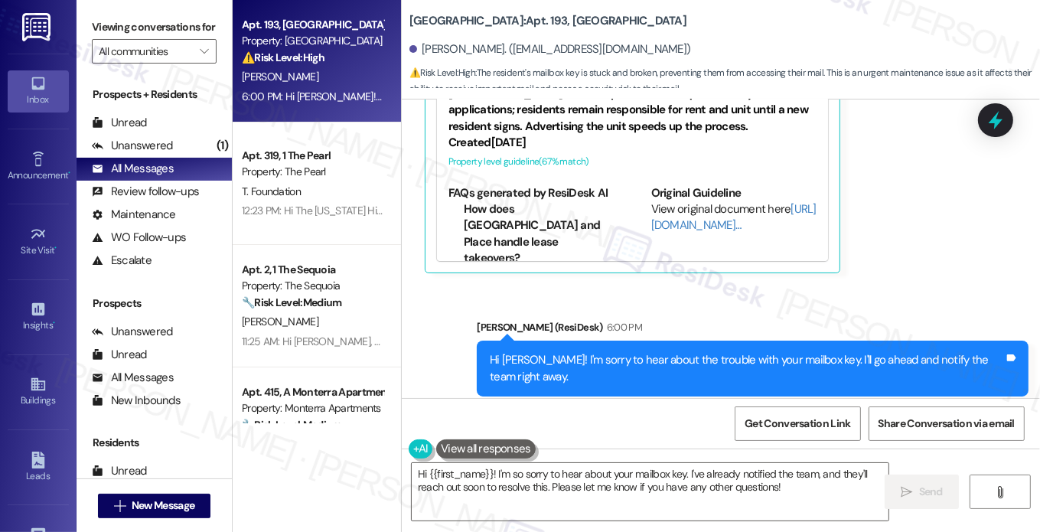
drag, startPoint x: 129, startPoint y: 24, endPoint x: 132, endPoint y: 15, distance: 9.2
click at [129, 24] on label "Viewing conversations for" at bounding box center [154, 27] width 125 height 24
